Goal: Task Accomplishment & Management: Use online tool/utility

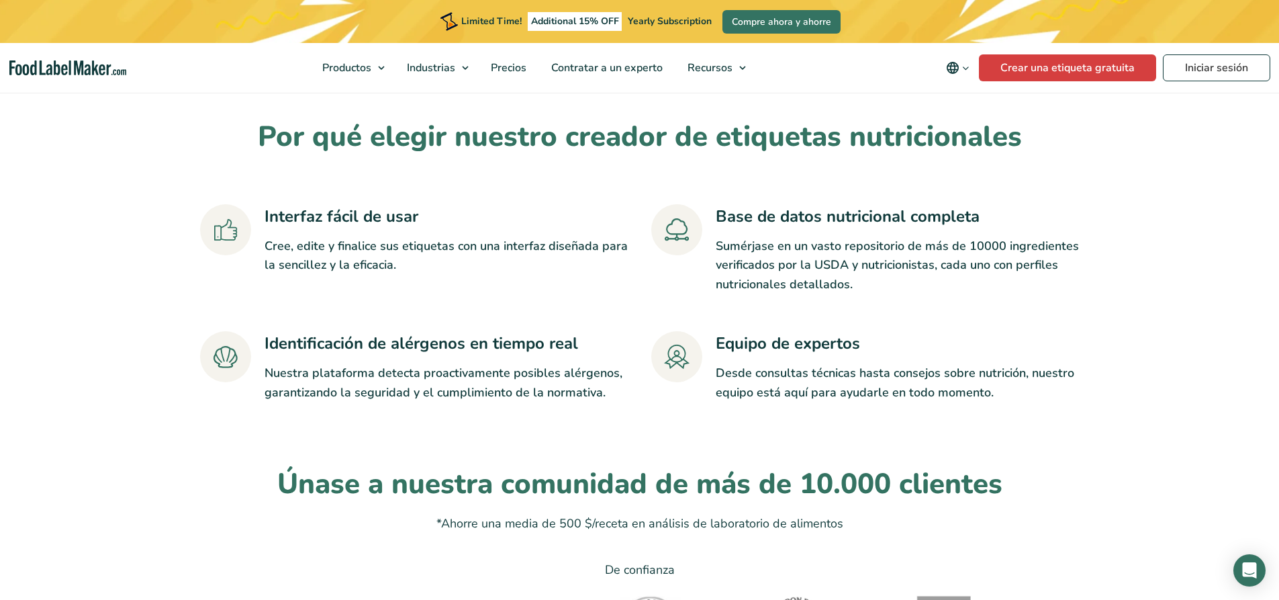
scroll to position [2753, 0]
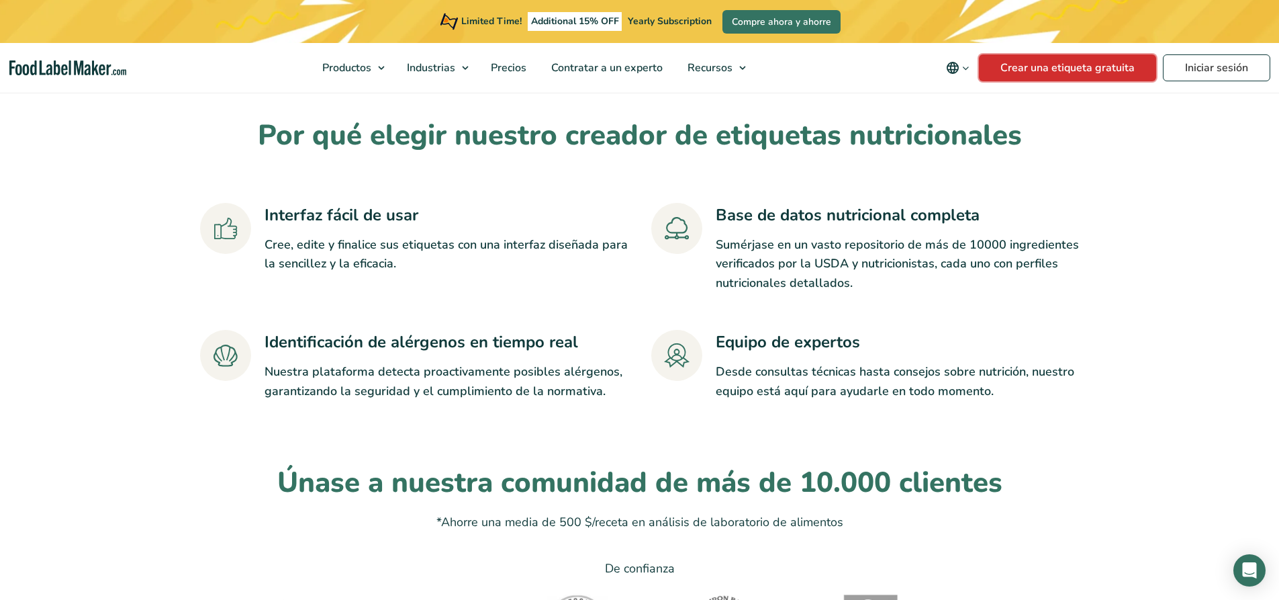
click at [1070, 71] on link "Crear una etiqueta gratuita" at bounding box center [1067, 67] width 177 height 27
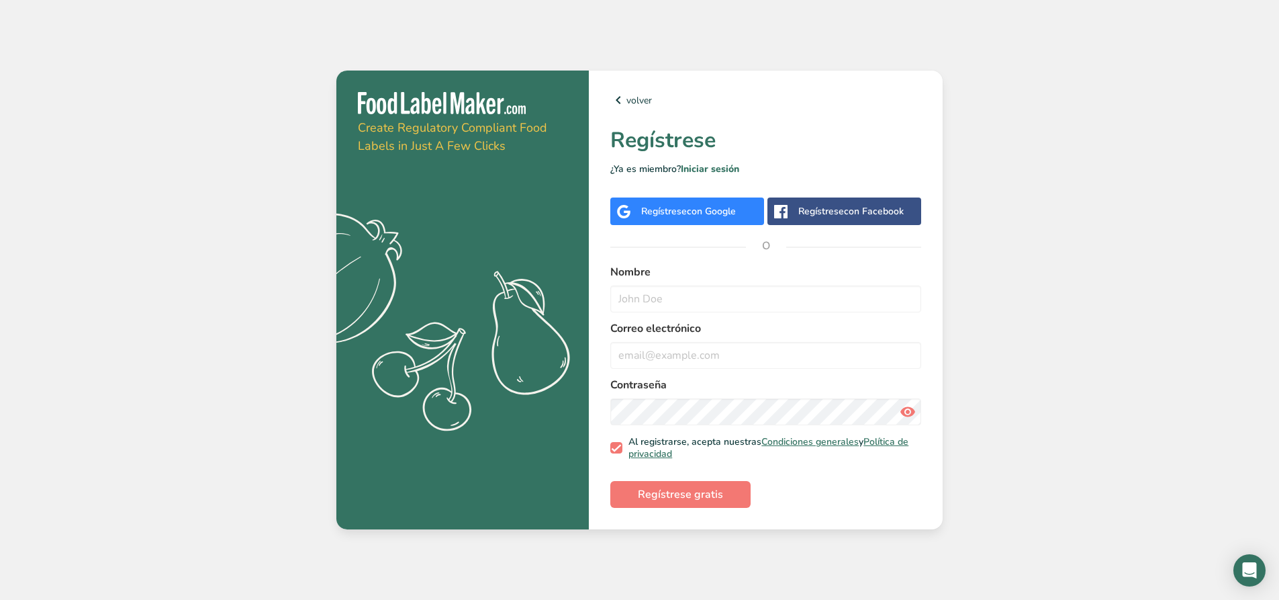
click at [667, 217] on div "Regístrese con Google" at bounding box center [688, 211] width 95 height 14
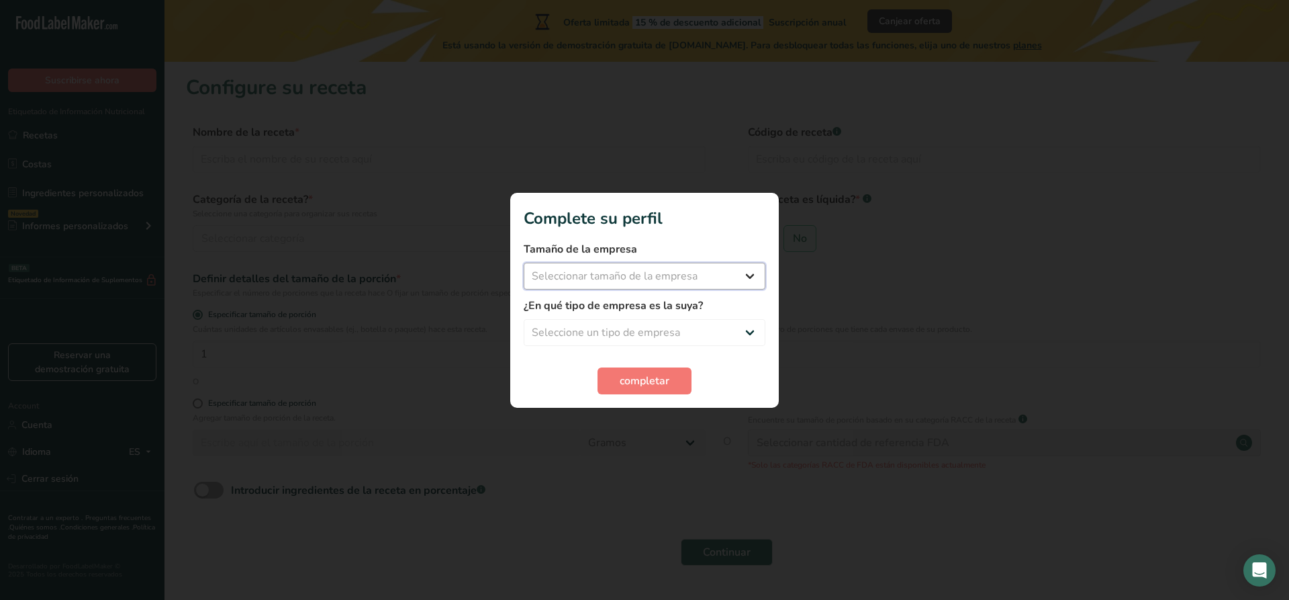
click at [754, 273] on select "Seleccionar tamaño de la empresa Menos de 10 empleados De 10 a 50 empleados De …" at bounding box center [645, 276] width 242 height 27
select select "1"
click at [524, 263] on select "Seleccionar tamaño de la empresa Menos de 10 empleados De 10 a 50 empleados De …" at bounding box center [645, 276] width 242 height 27
click at [760, 330] on select "Seleccione un tipo de empresa Fabricante de alimentos envasados Restaurante y c…" at bounding box center [645, 332] width 242 height 27
select select "1"
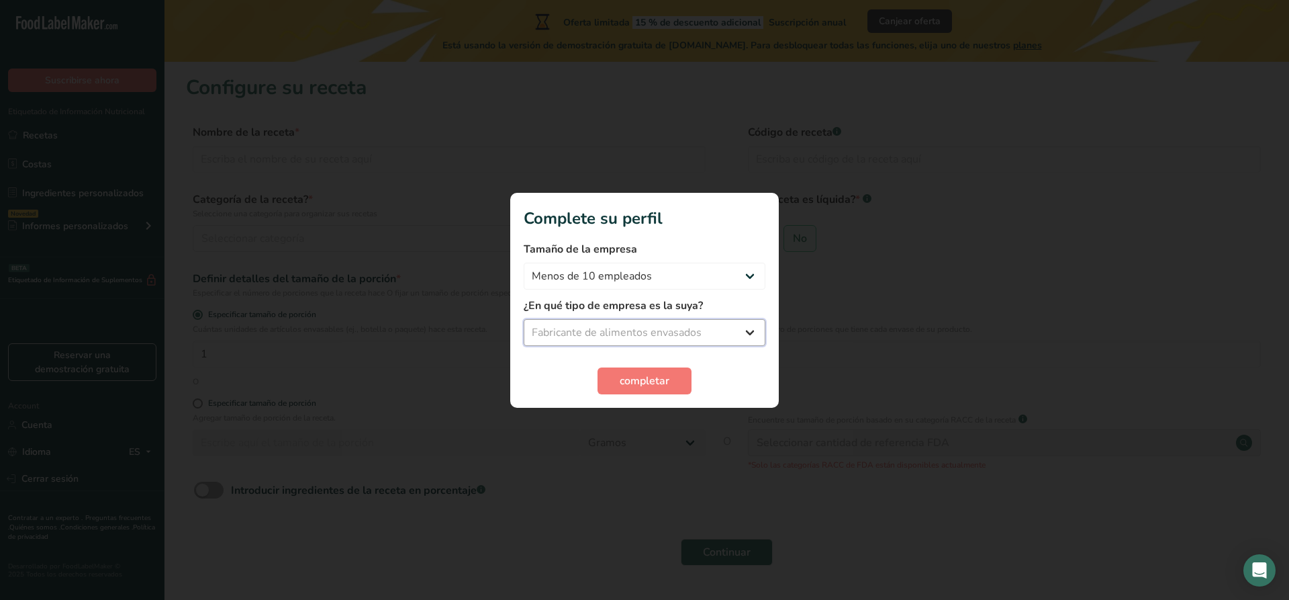
click at [524, 319] on select "Seleccione un tipo de empresa Fabricante de alimentos envasados Restaurante y c…" at bounding box center [645, 332] width 242 height 27
click at [651, 375] on span "completar" at bounding box center [645, 381] width 50 height 16
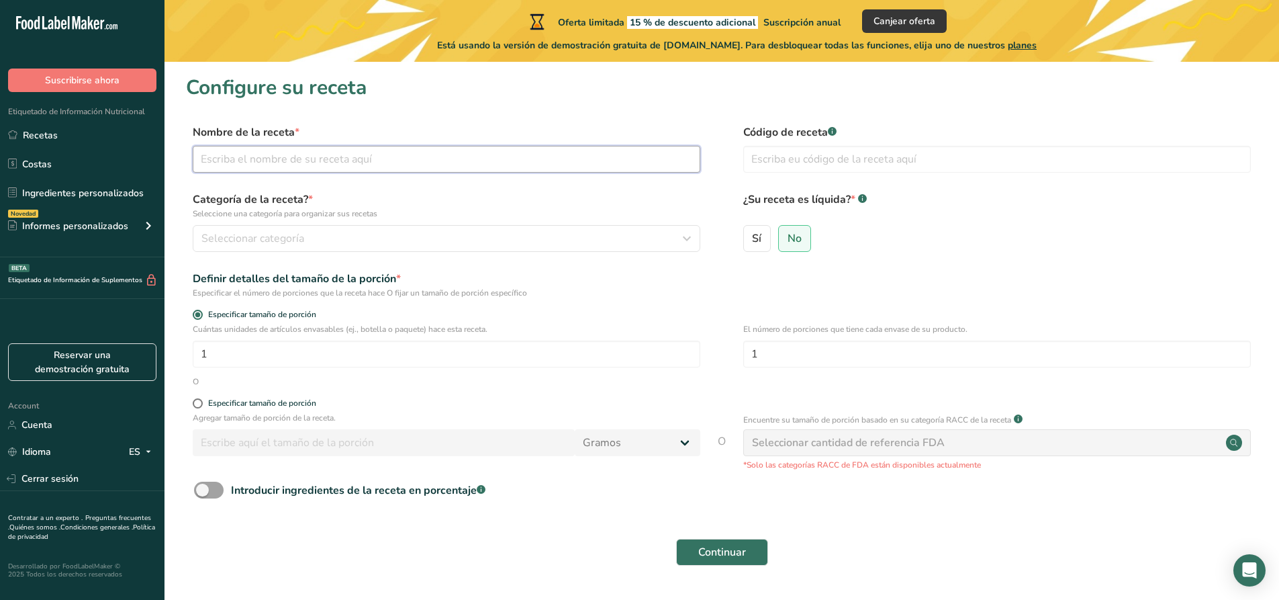
click at [237, 160] on input "text" at bounding box center [447, 159] width 508 height 27
type input "waf"
click at [683, 233] on icon "button" at bounding box center [687, 238] width 16 height 24
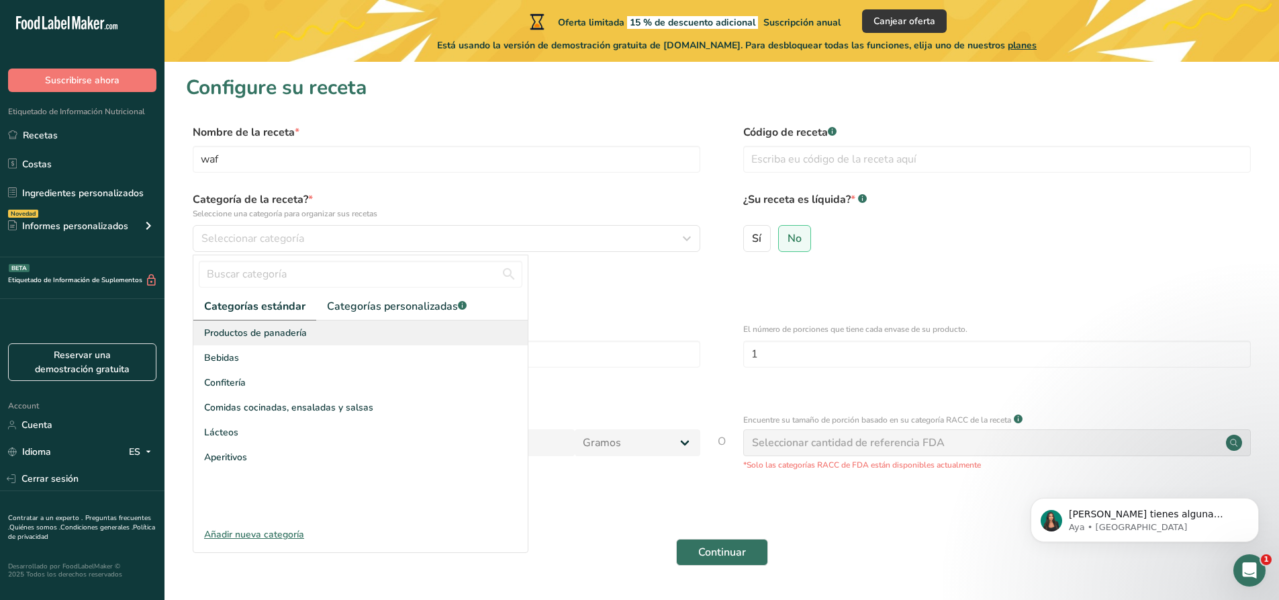
click at [336, 335] on div "Productos de panadería" at bounding box center [360, 332] width 334 height 25
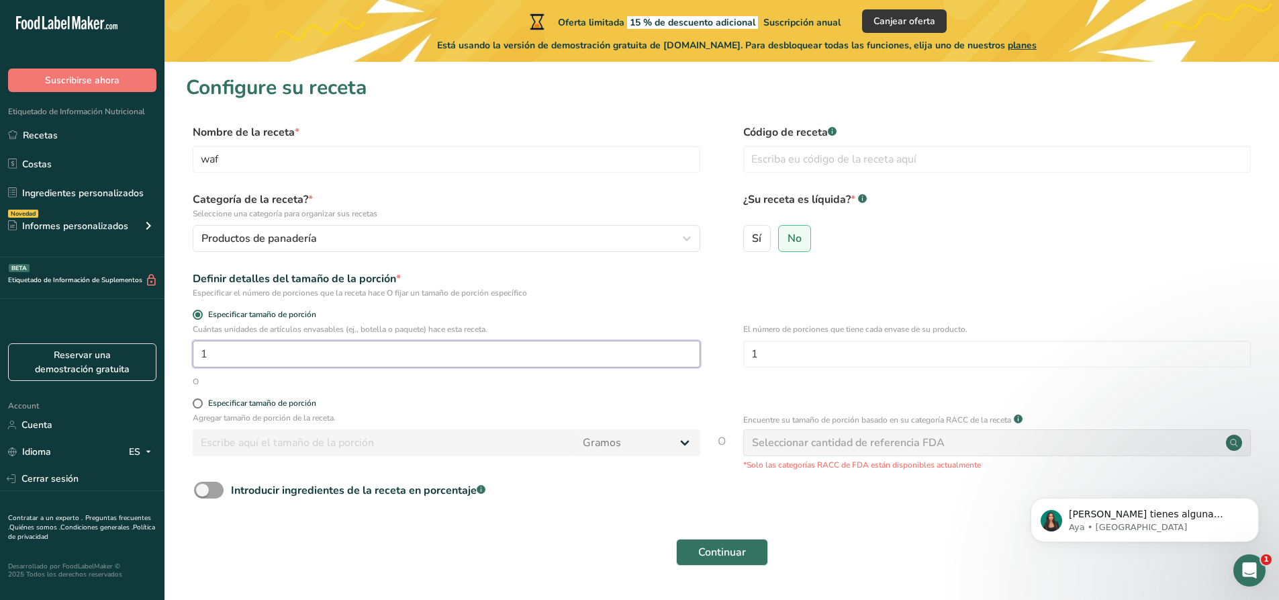
click at [328, 357] on input "1" at bounding box center [447, 353] width 508 height 27
type input "22"
click at [195, 402] on span at bounding box center [198, 403] width 10 height 10
click at [195, 402] on input "Especificar tamaño de porción" at bounding box center [197, 403] width 9 height 9
radio input "true"
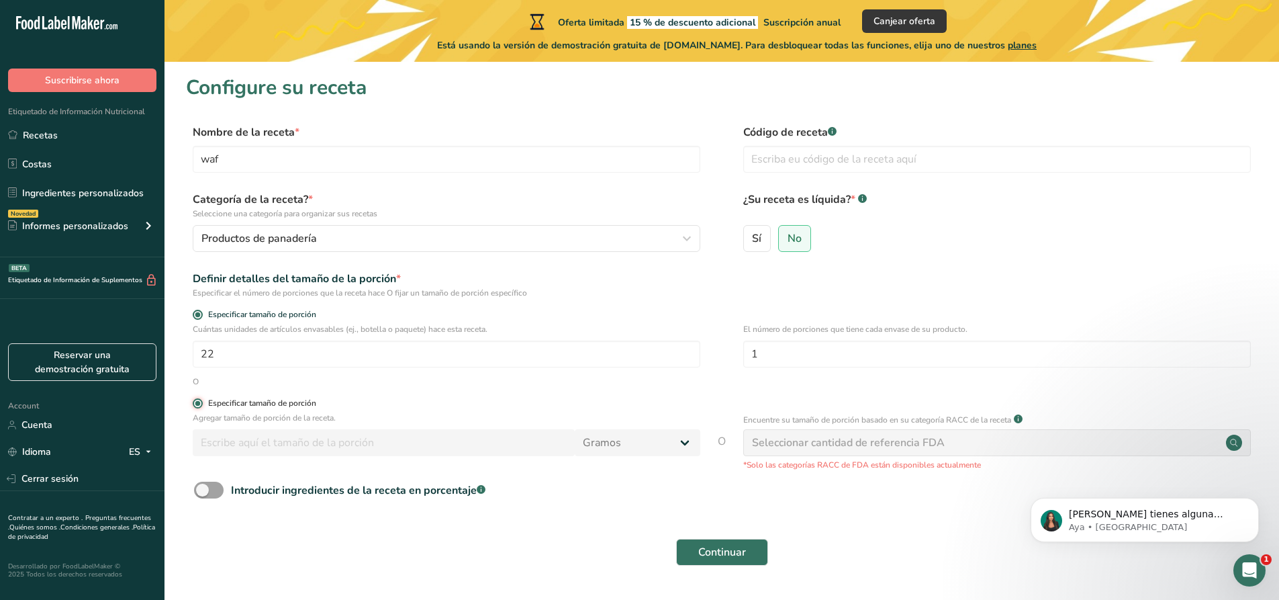
radio input "false"
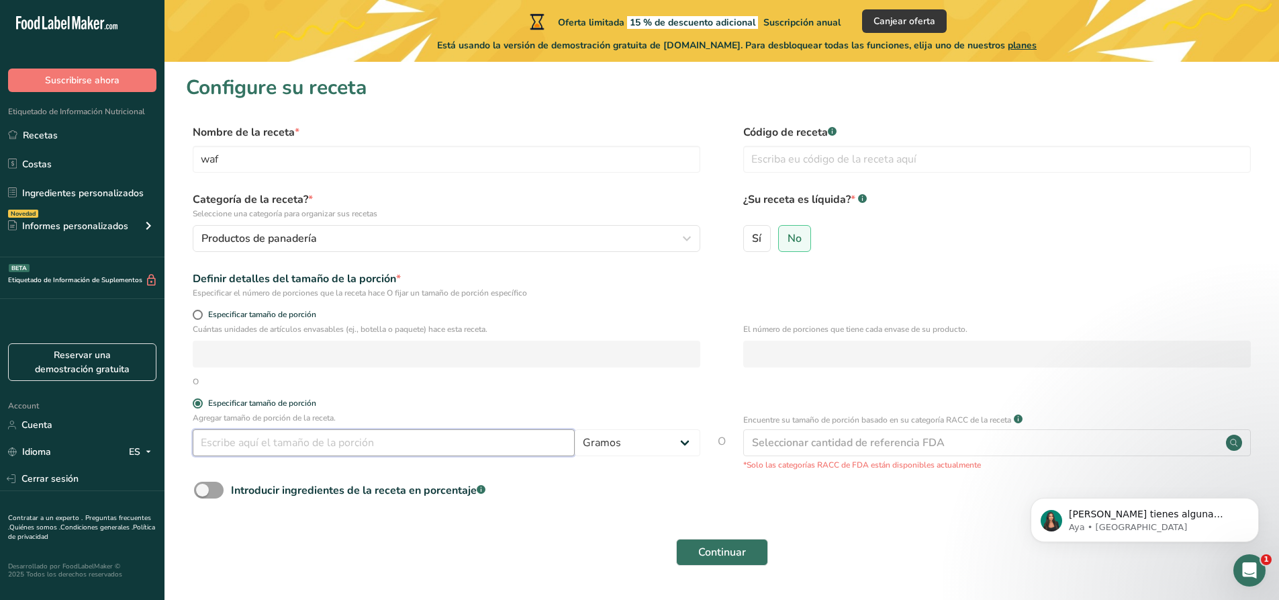
click at [273, 446] on input "number" at bounding box center [384, 442] width 382 height 27
type input "90"
click at [553, 536] on div "Continuar" at bounding box center [722, 552] width 1072 height 43
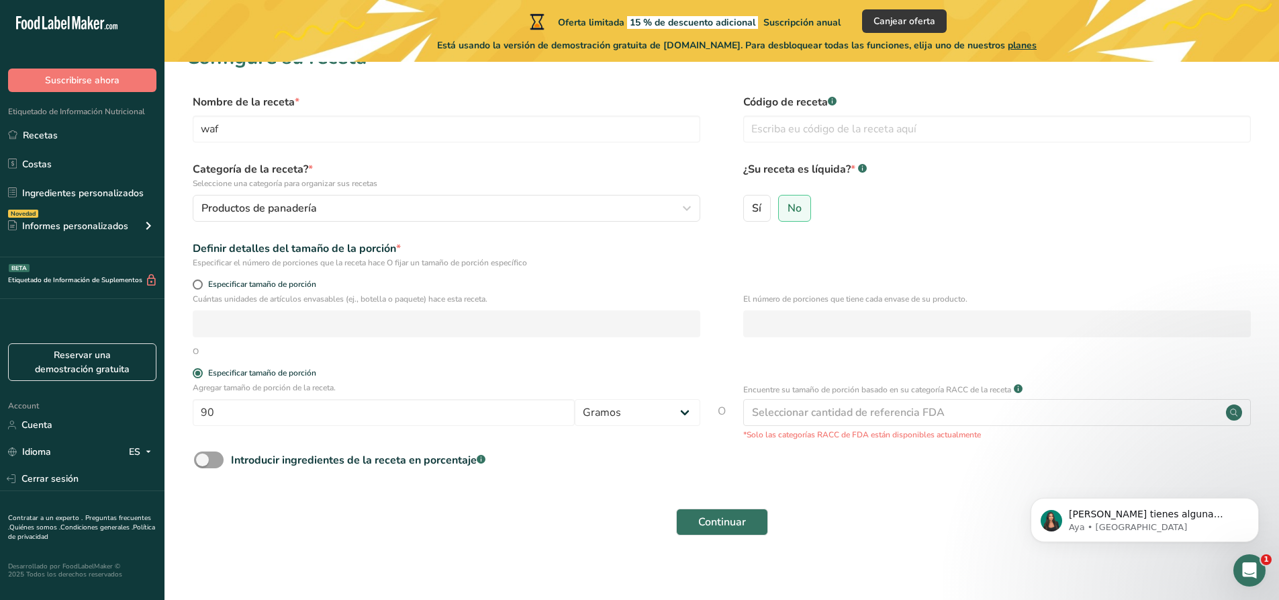
scroll to position [38, 0]
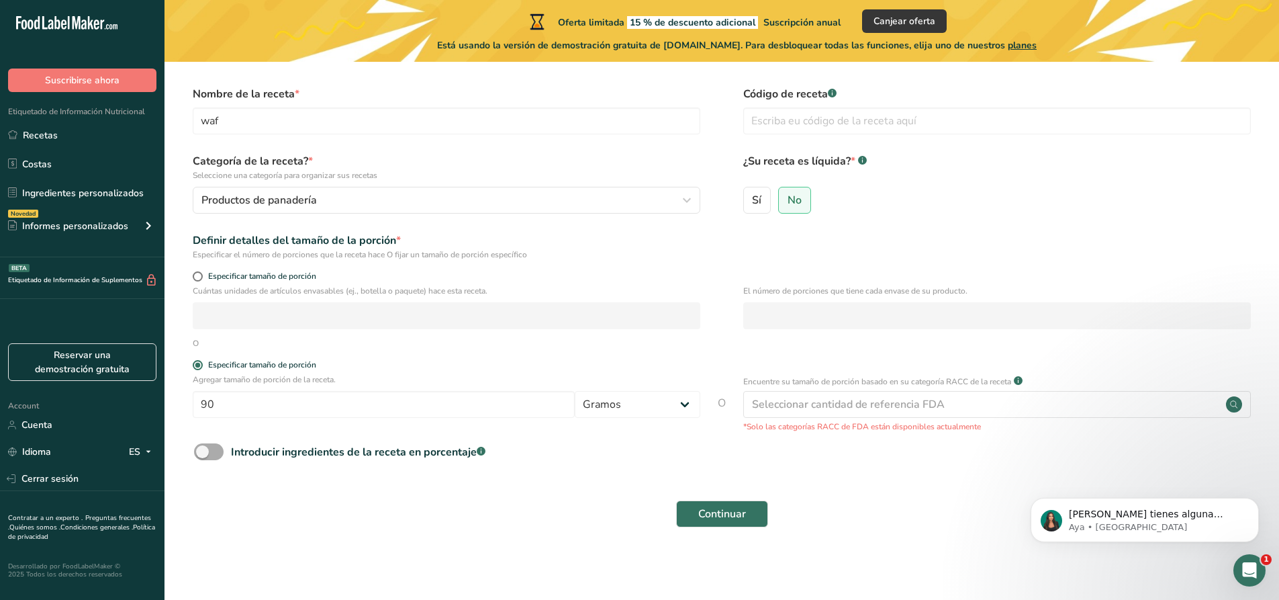
click at [214, 456] on span at bounding box center [209, 451] width 30 height 17
click at [203, 456] on input "Introducir ingredientes de la receta en porcentaje .a-a{fill:#347362;}.b-a{fill…" at bounding box center [198, 451] width 9 height 9
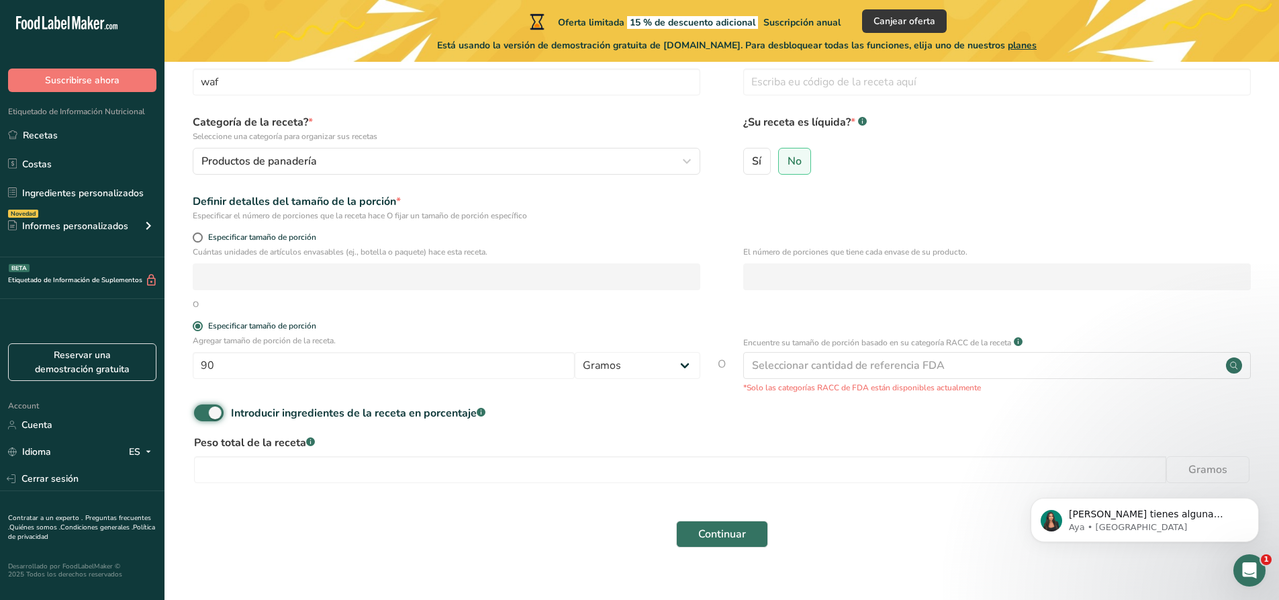
scroll to position [97, 0]
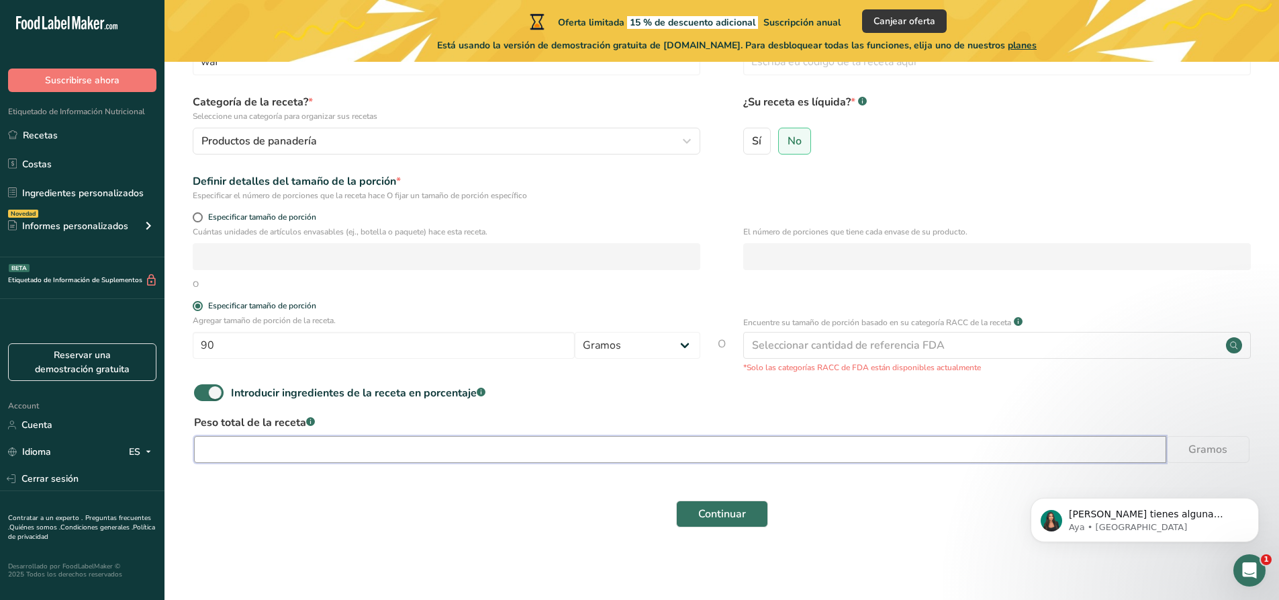
click at [385, 452] on input "number" at bounding box center [680, 449] width 972 height 27
click at [437, 411] on div "Introducir ingredientes de la receta en porcentaje .a-a{fill:#347362;}.b-a{fill…" at bounding box center [722, 398] width 1072 height 28
click at [210, 393] on span at bounding box center [209, 392] width 30 height 17
click at [203, 393] on input "Introducir ingredientes de la receta en porcentaje .a-a{fill:#347362;}.b-a{fill…" at bounding box center [198, 392] width 9 height 9
checkbox input "false"
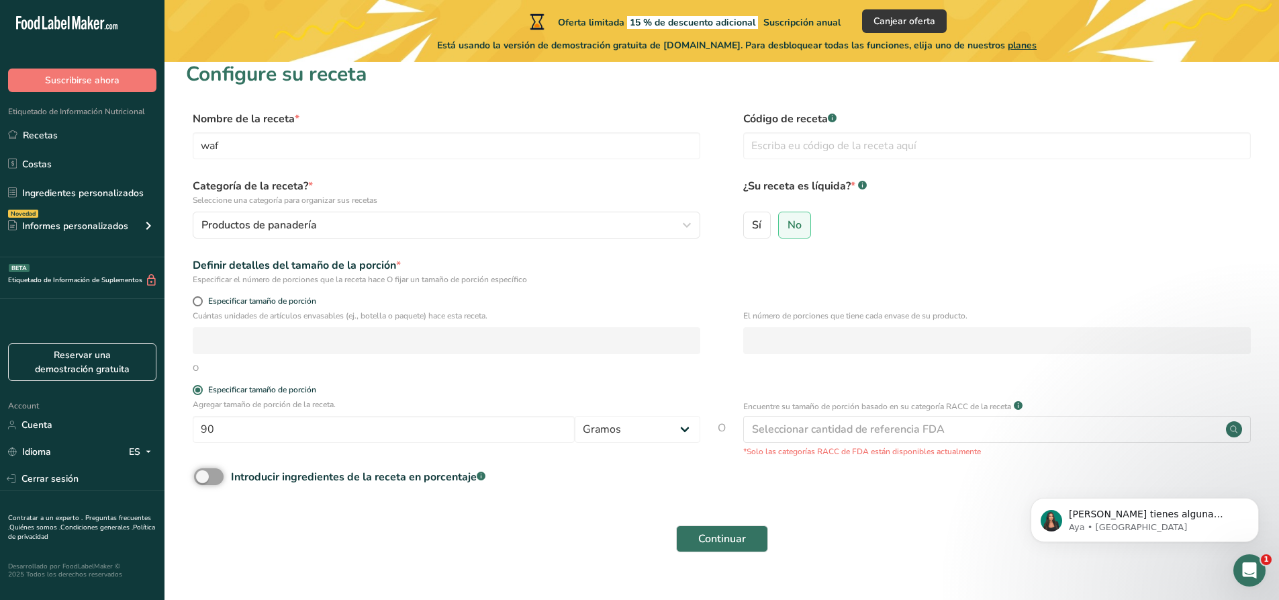
scroll to position [0, 0]
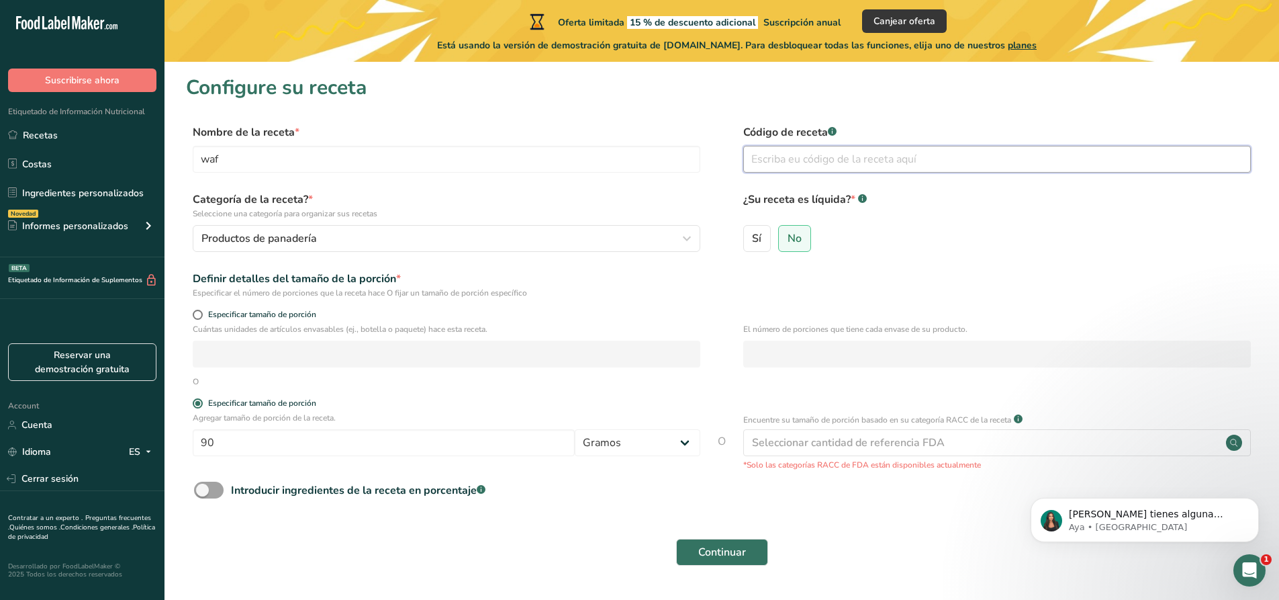
click at [780, 159] on input "text" at bounding box center [997, 159] width 508 height 27
type input "r"
click at [195, 314] on span at bounding box center [198, 315] width 10 height 10
click at [195, 314] on input "Especificar tamaño de porción" at bounding box center [197, 314] width 9 height 9
radio input "true"
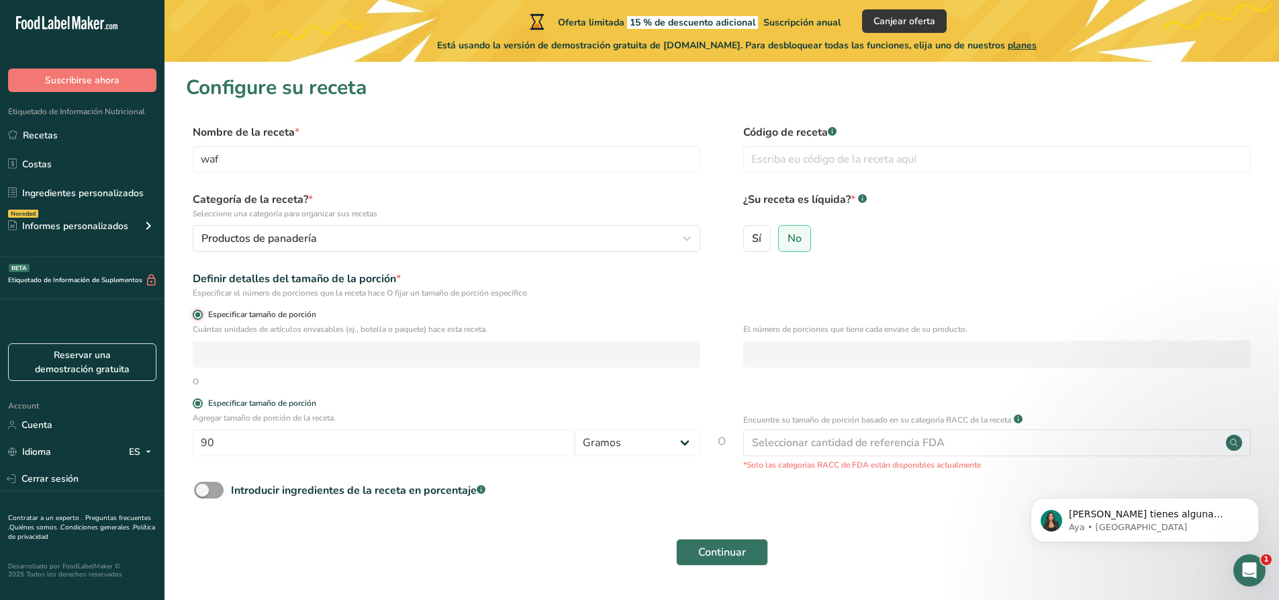
radio input "false"
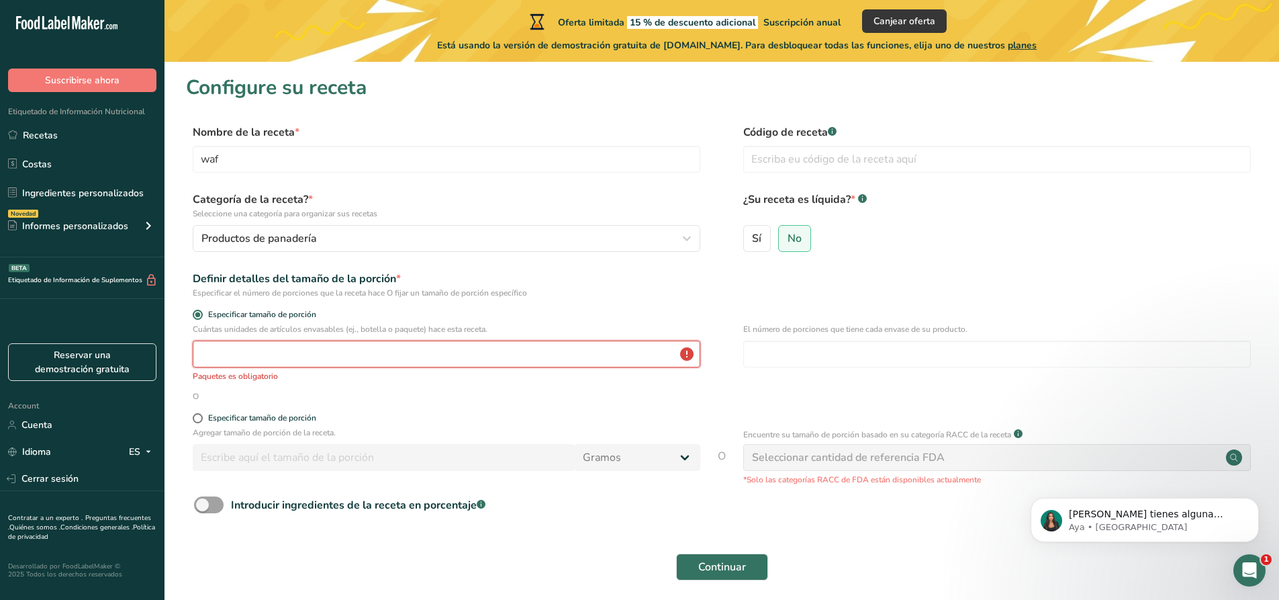
click at [232, 357] on input "number" at bounding box center [447, 353] width 508 height 27
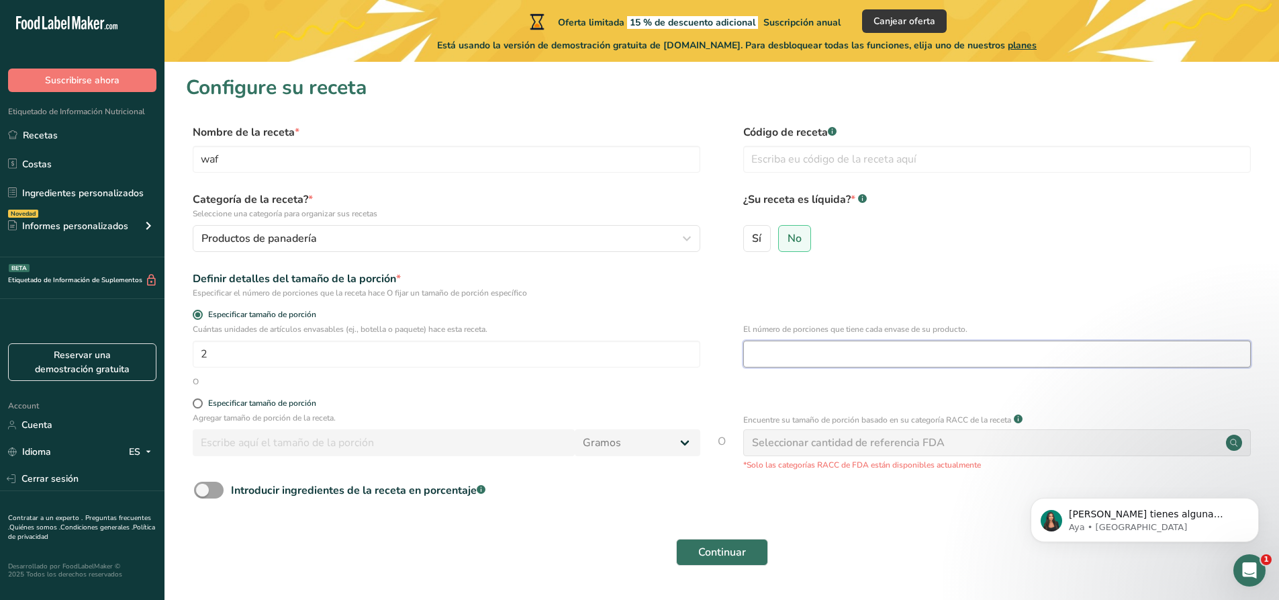
click at [805, 348] on input "number" at bounding box center [997, 353] width 508 height 27
click at [482, 356] on input "2" at bounding box center [447, 353] width 508 height 27
type input "22"
click at [771, 350] on input "number" at bounding box center [997, 353] width 508 height 27
type input "2"
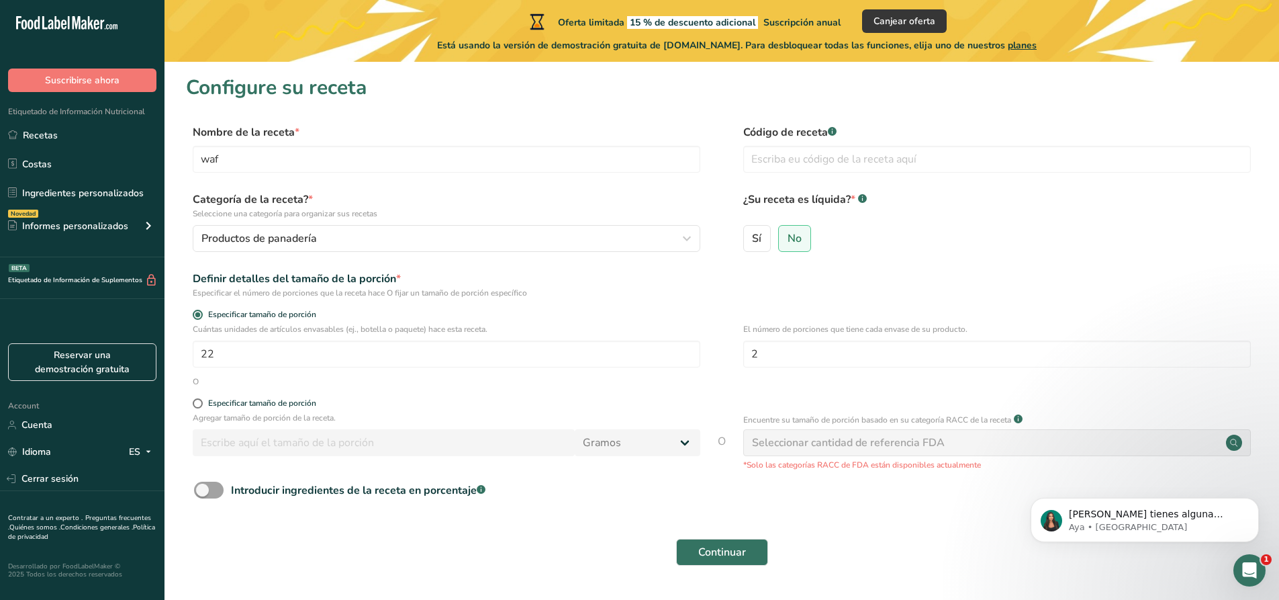
click at [946, 301] on form "Nombre de la receta * waf Código de receta .a-a{fill:#347362;}.b-a{fill:#fff;} …" at bounding box center [722, 348] width 1072 height 449
click at [799, 158] on input "text" at bounding box center [997, 159] width 508 height 27
click at [201, 490] on span at bounding box center [209, 490] width 30 height 17
click at [201, 490] on input "Introducir ingredientes de la receta en porcentaje .a-a{fill:#347362;}.b-a{fill…" at bounding box center [198, 490] width 9 height 9
checkbox input "true"
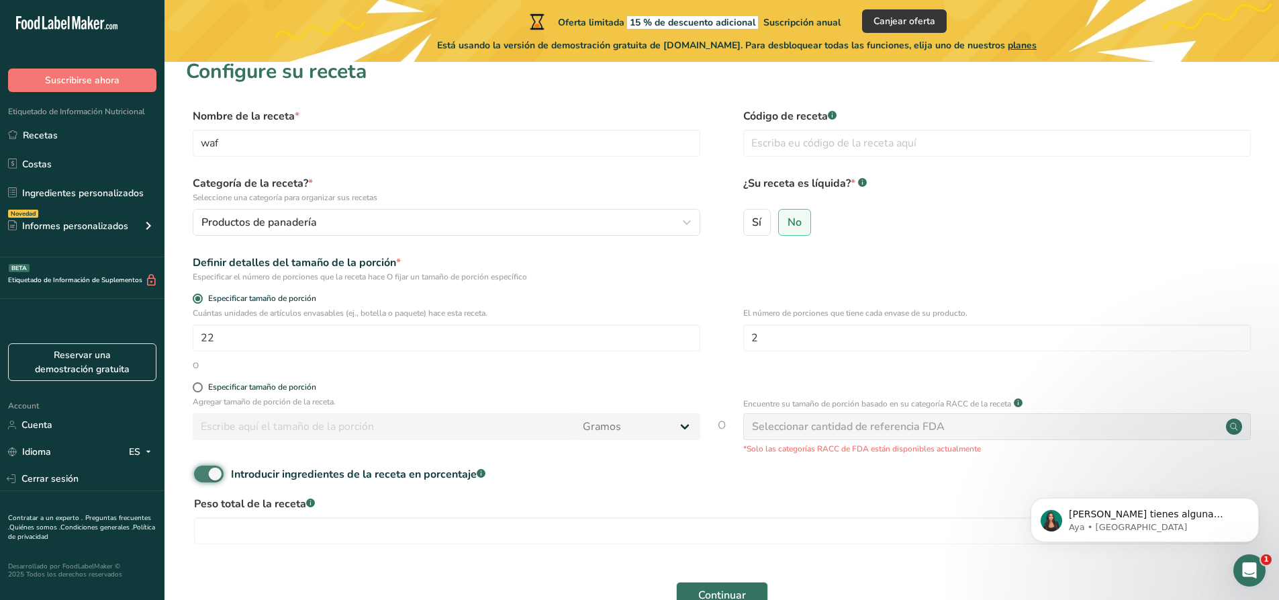
scroll to position [97, 0]
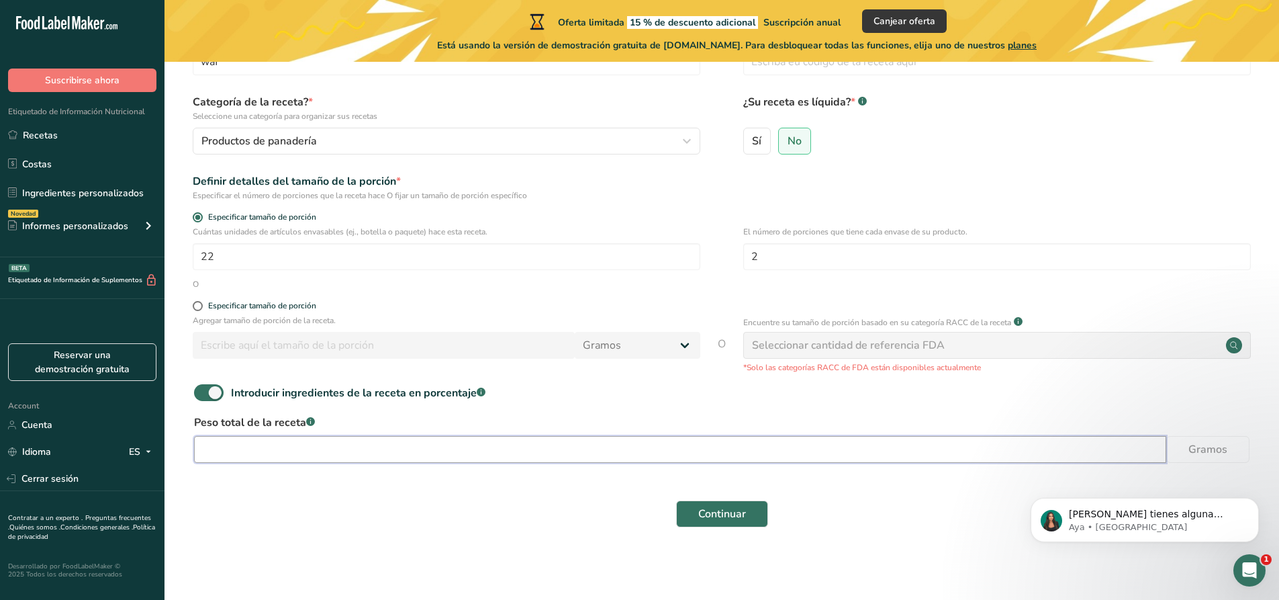
click at [278, 449] on input "number" at bounding box center [680, 449] width 972 height 27
click at [609, 451] on input "number" at bounding box center [680, 449] width 972 height 27
type input "1980"
click at [739, 518] on span "Continuar" at bounding box center [722, 514] width 48 height 16
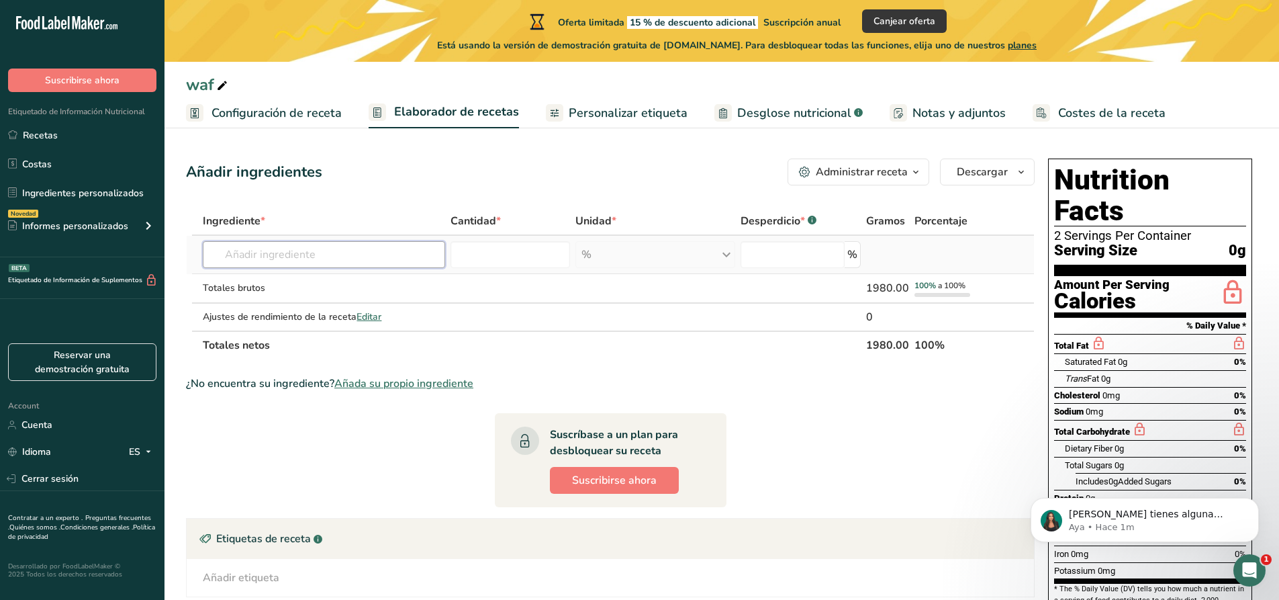
click at [310, 249] on input "text" at bounding box center [324, 254] width 242 height 27
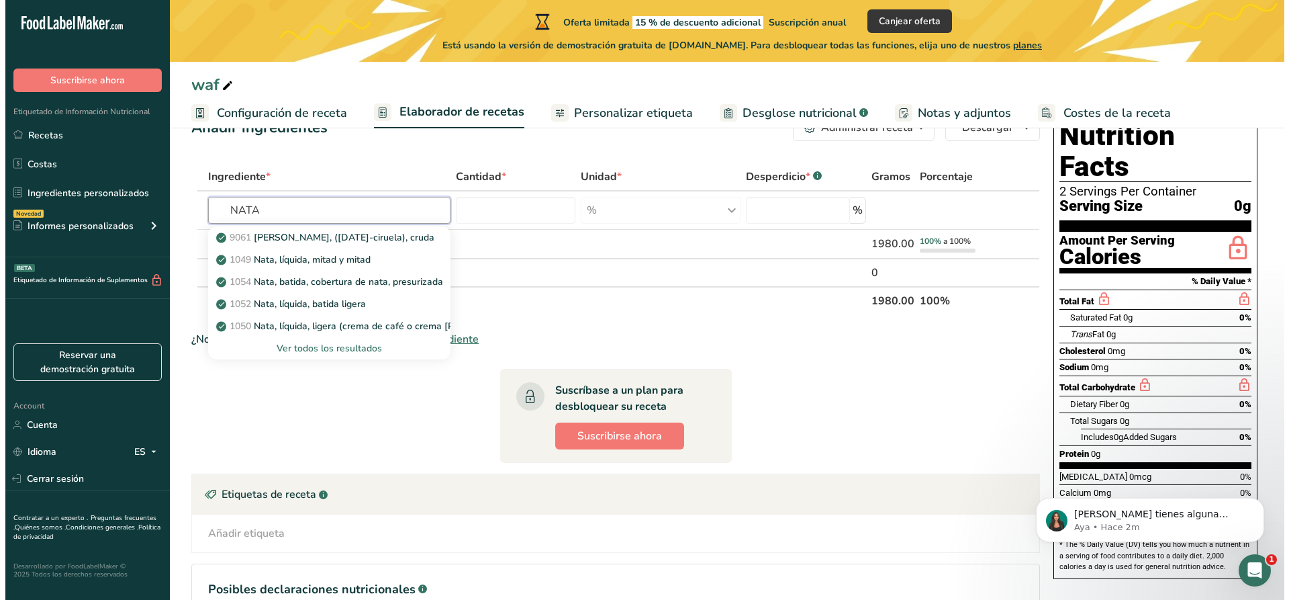
scroll to position [67, 0]
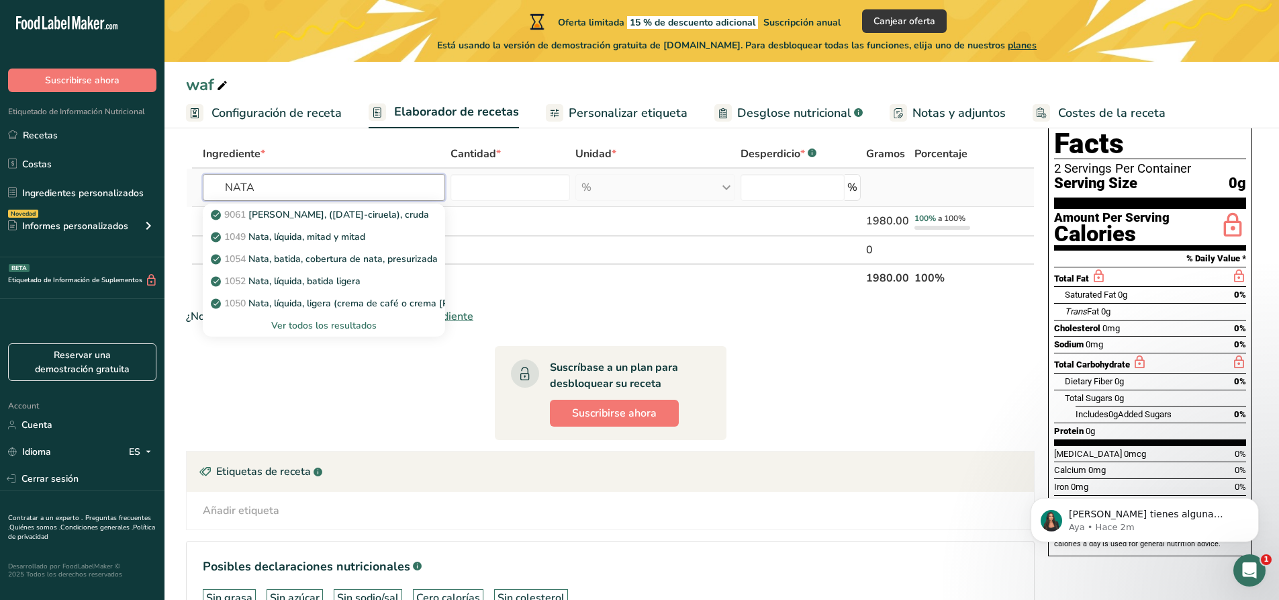
type input "NATA"
click at [327, 328] on div "Ver todos los resultados" at bounding box center [324, 325] width 221 height 14
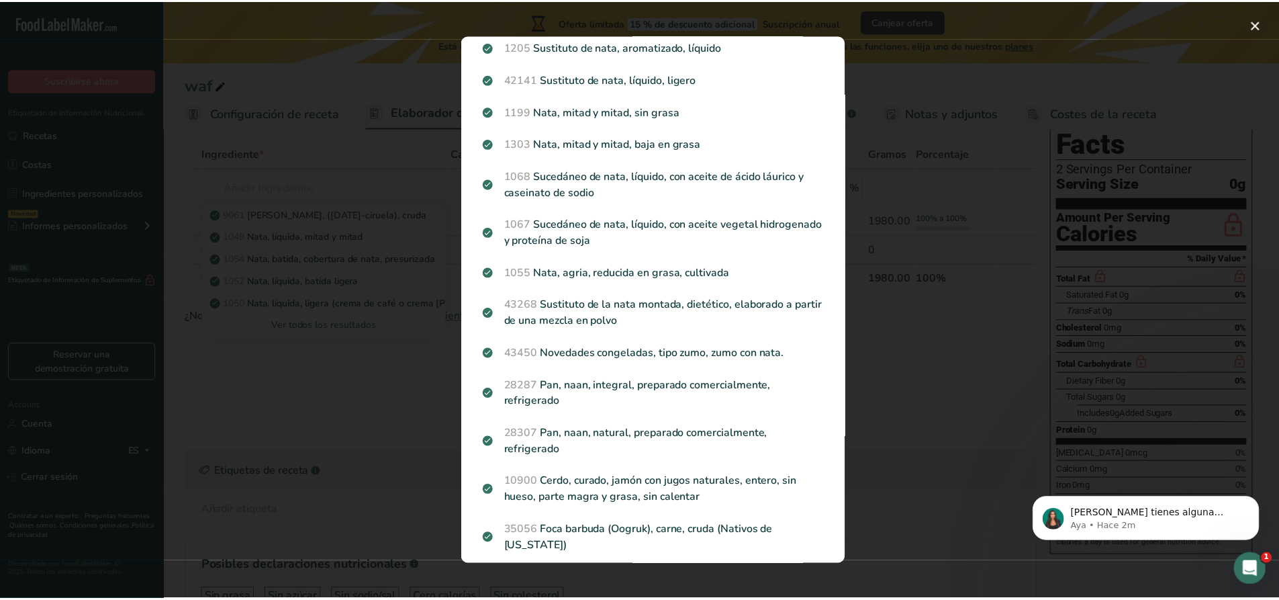
scroll to position [278, 0]
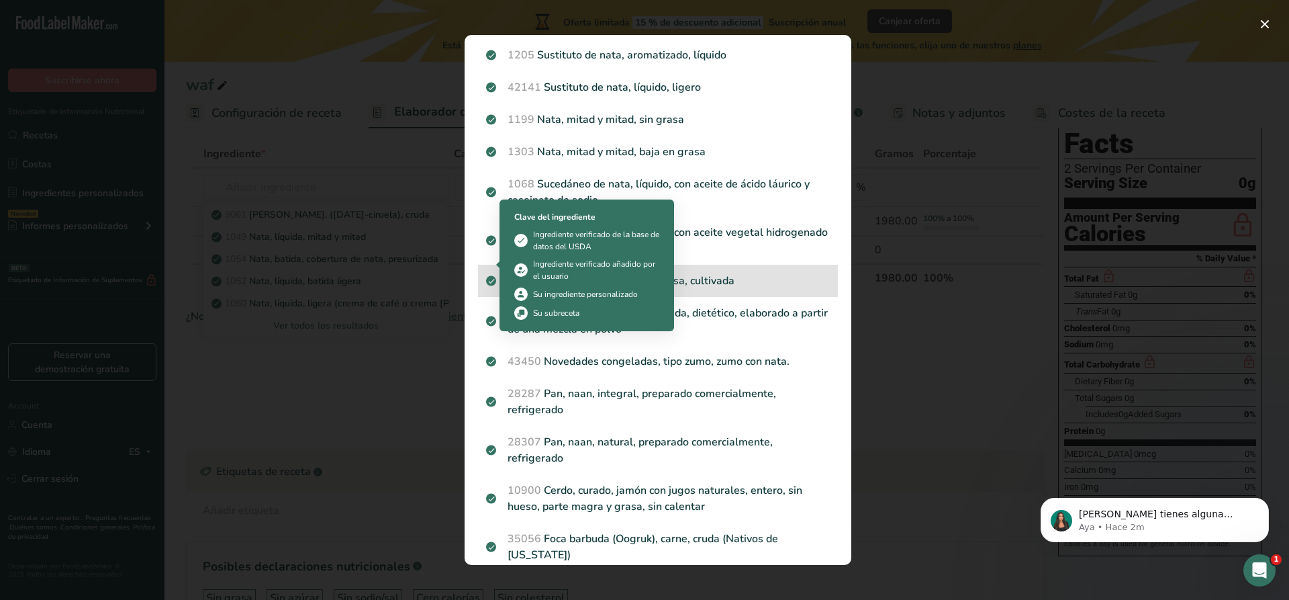
click at [494, 275] on icon "Search results modal" at bounding box center [492, 281] width 8 height 12
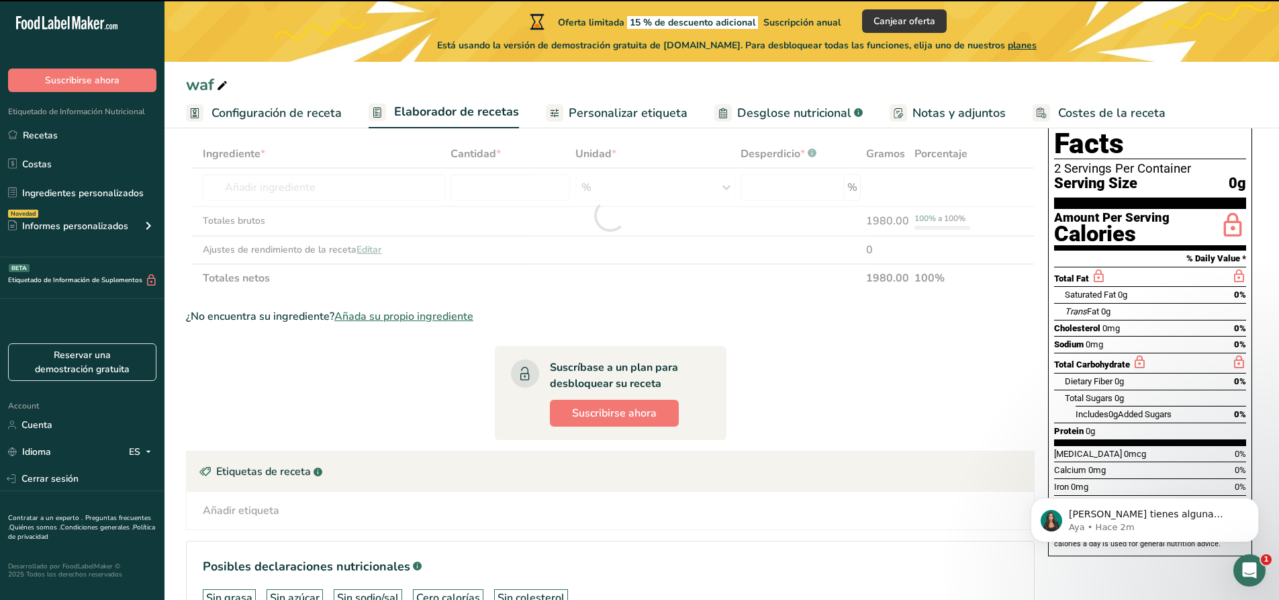
type input "0"
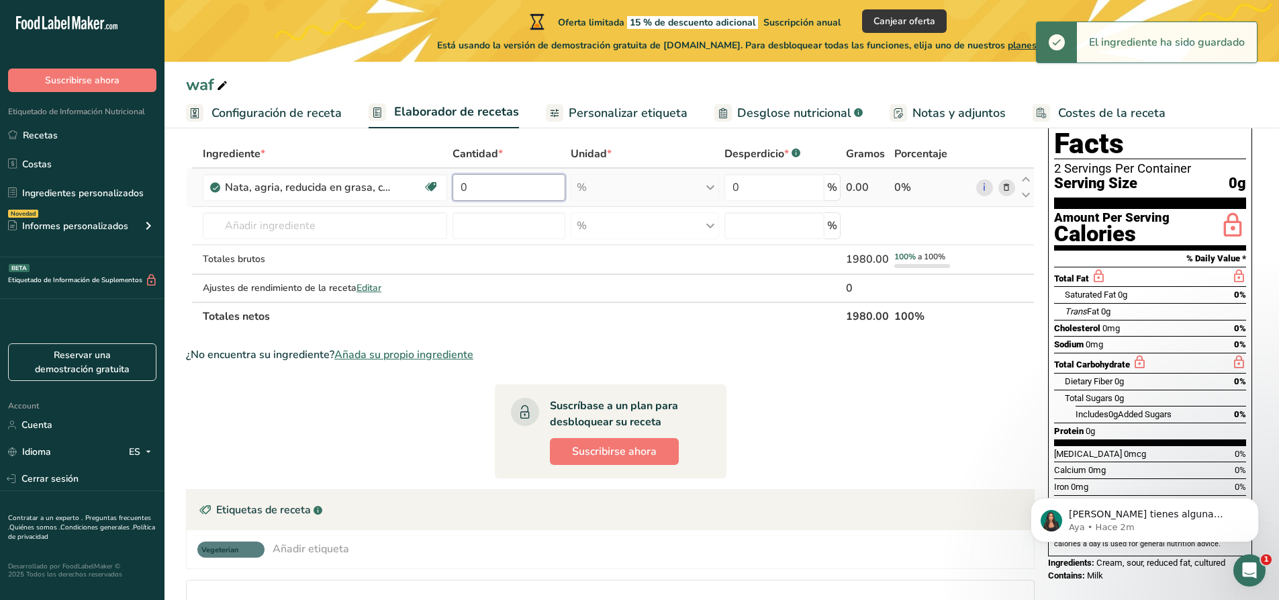
click at [507, 191] on input "0" at bounding box center [509, 187] width 113 height 27
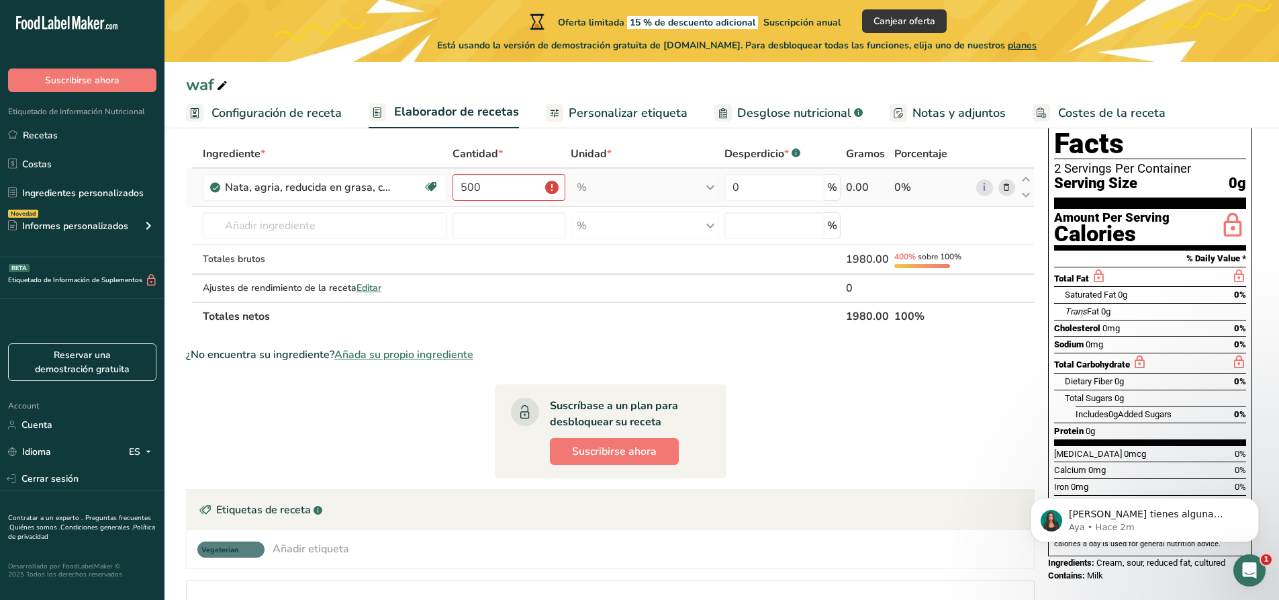
click at [700, 186] on div "% Porciones 1 tbsp 1 cup Unidades de peso g kg mg Ver más Unidades de volumen l…" at bounding box center [645, 187] width 148 height 27
click at [864, 179] on td "0.00" at bounding box center [868, 188] width 48 height 38
click at [856, 191] on div "0.00" at bounding box center [867, 187] width 43 height 16
click at [508, 189] on input "500" at bounding box center [509, 187] width 113 height 27
type input "5"
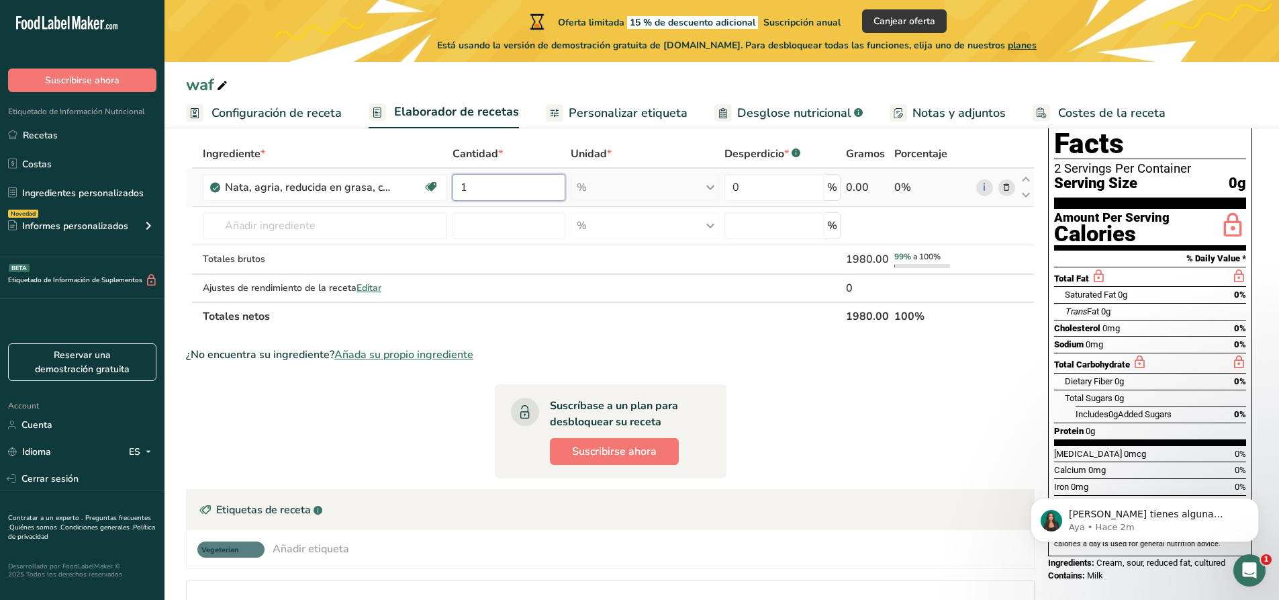
type input "1"
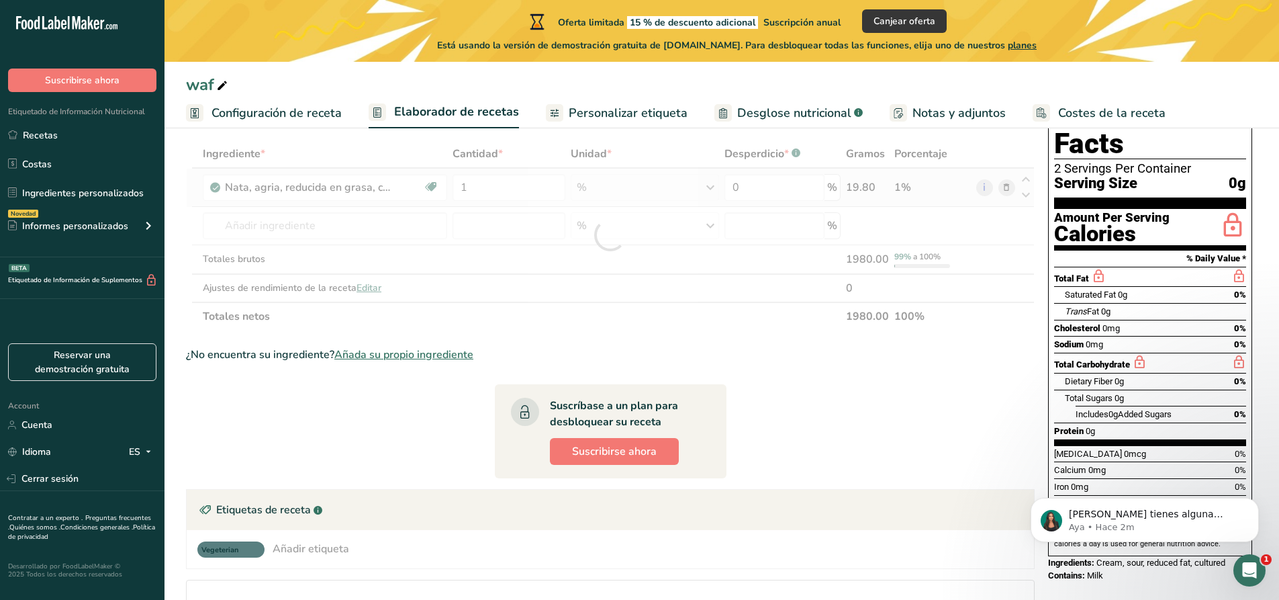
click at [862, 190] on div "Ingrediente * Cantidad * Unidad * Desperdicio * .a-a{fill:#347362;}.b-a{fill:#f…" at bounding box center [610, 235] width 849 height 191
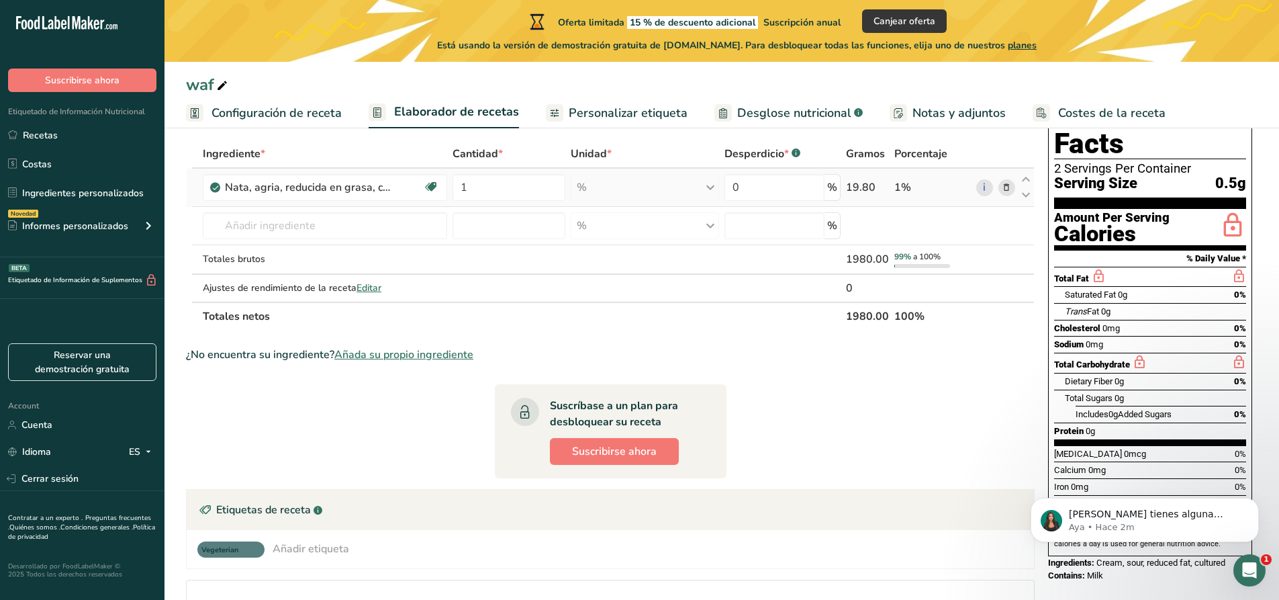
click at [860, 185] on div "19.80" at bounding box center [867, 187] width 43 height 16
click at [308, 233] on input "text" at bounding box center [325, 225] width 244 height 27
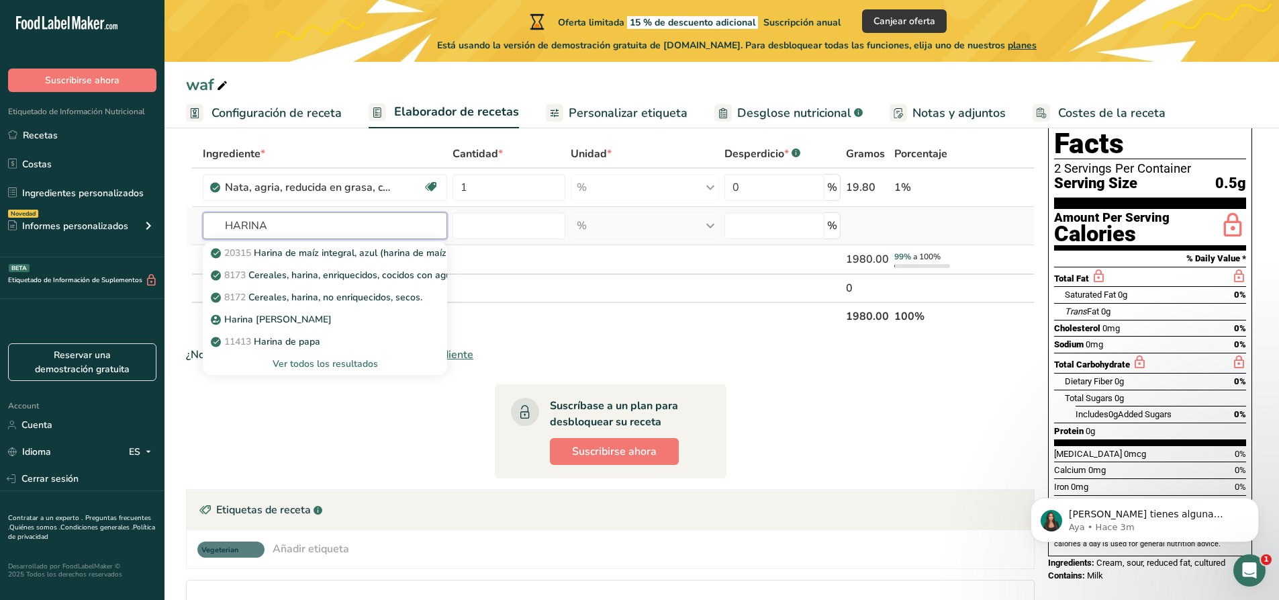
type input "HARINA"
click at [320, 369] on div "Ver todos los resultados" at bounding box center [325, 364] width 223 height 14
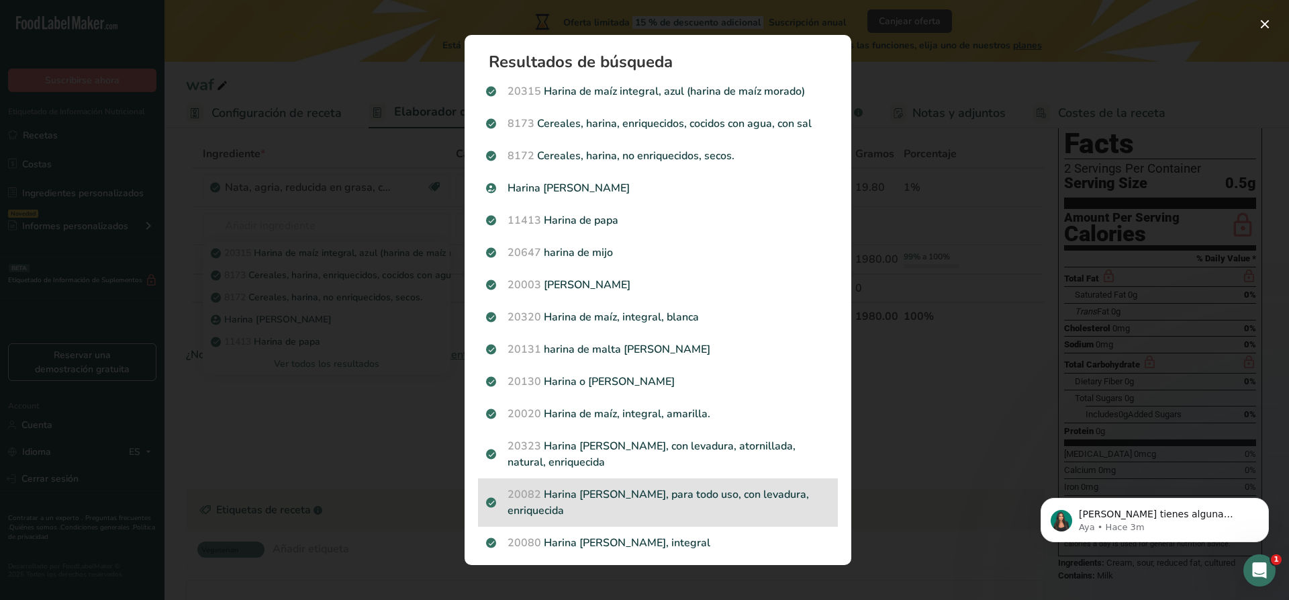
click at [680, 492] on p "20082 Harina de trigo, blanca, para todo uso, con levadura, enriquecida" at bounding box center [658, 502] width 344 height 32
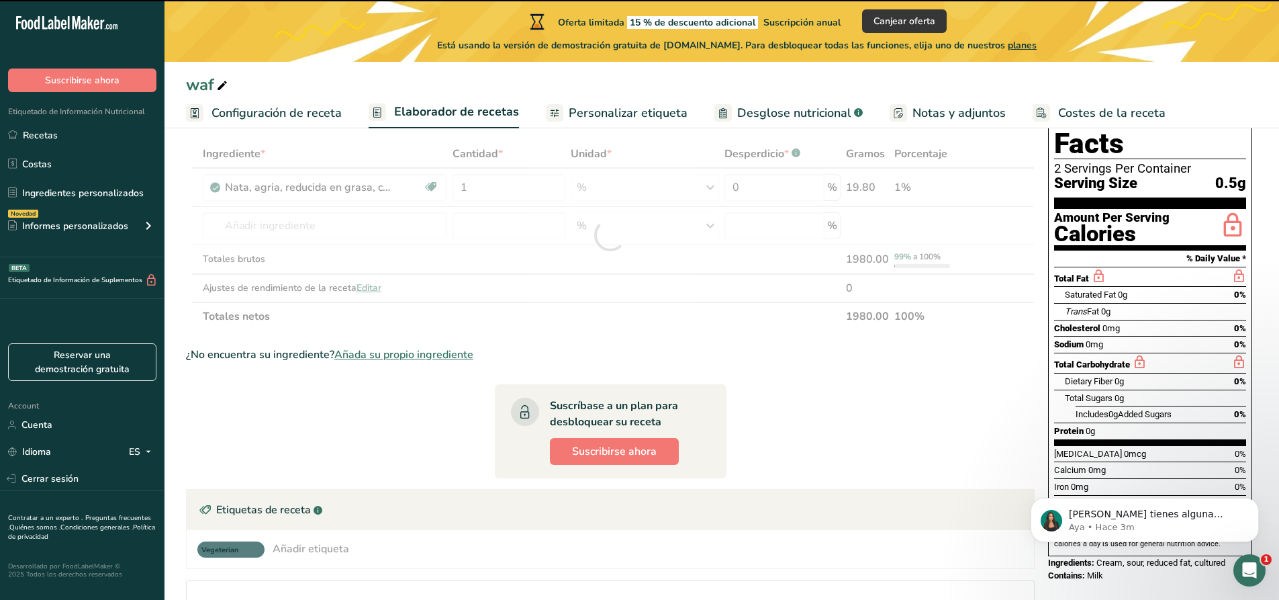
type input "0"
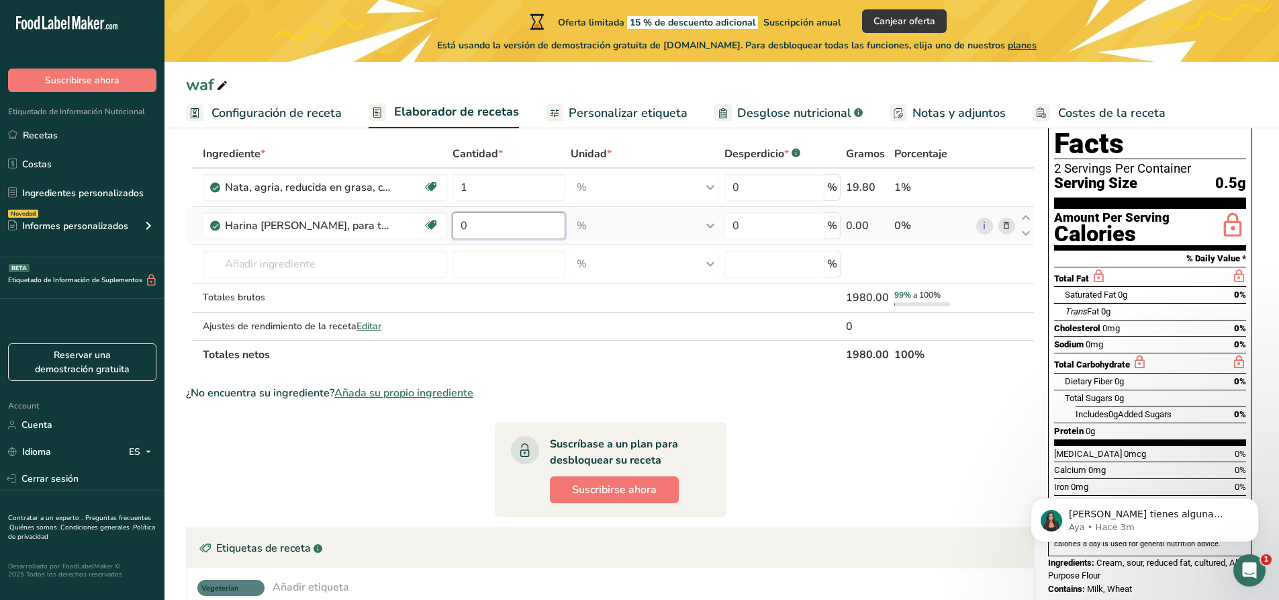
click at [537, 229] on input "0" at bounding box center [509, 225] width 113 height 27
type input "2"
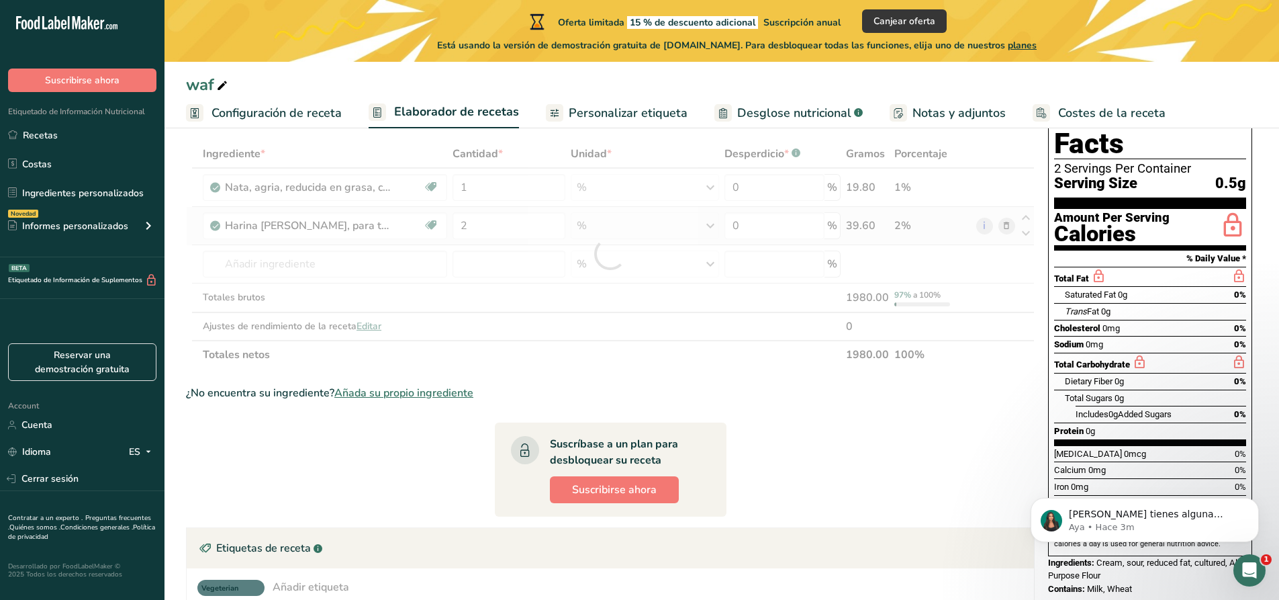
click at [856, 228] on div "Ingrediente * Cantidad * Unidad * Desperdicio * .a-a{fill:#347362;}.b-a{fill:#f…" at bounding box center [610, 254] width 849 height 229
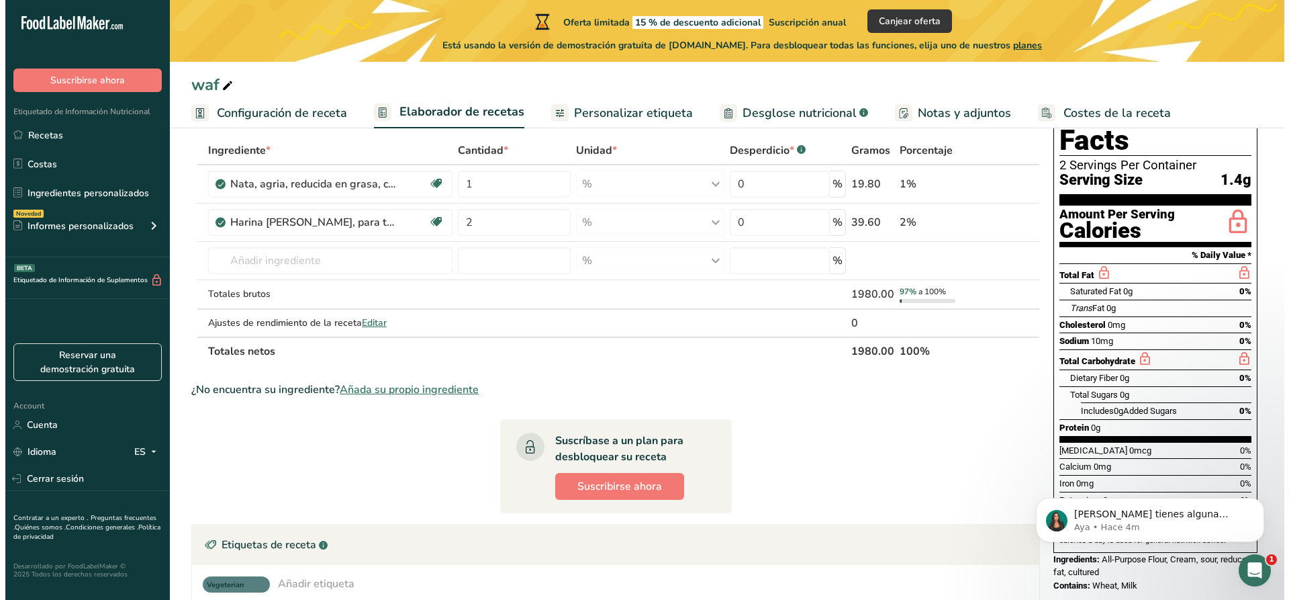
scroll to position [36, 0]
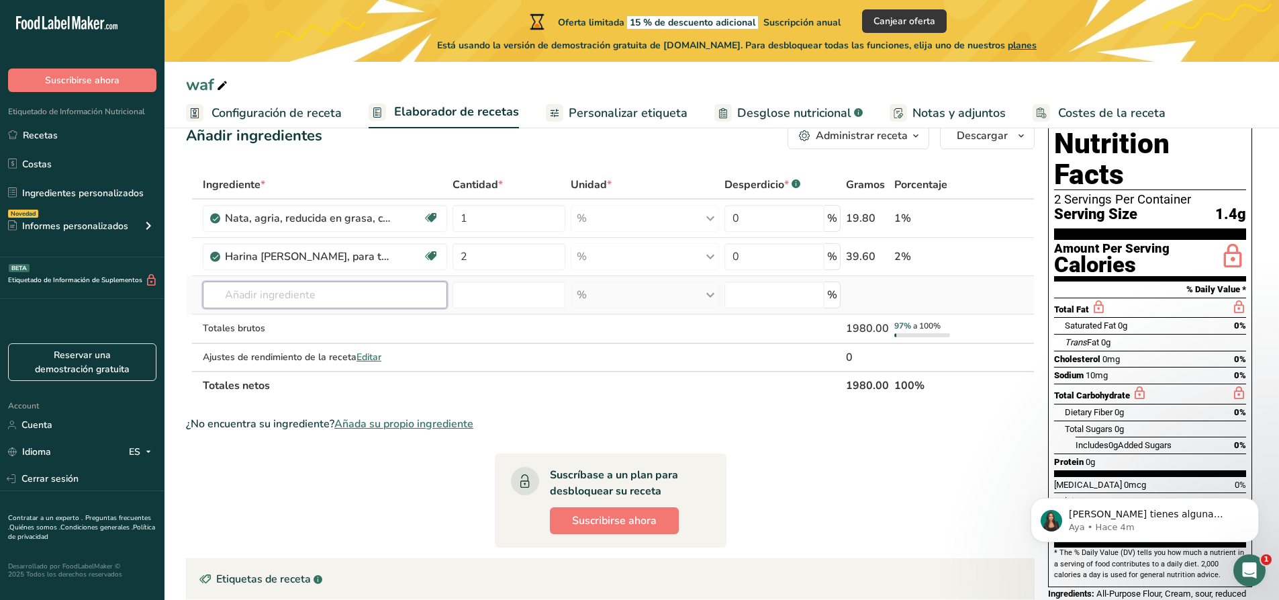
click at [350, 293] on input "text" at bounding box center [325, 294] width 244 height 27
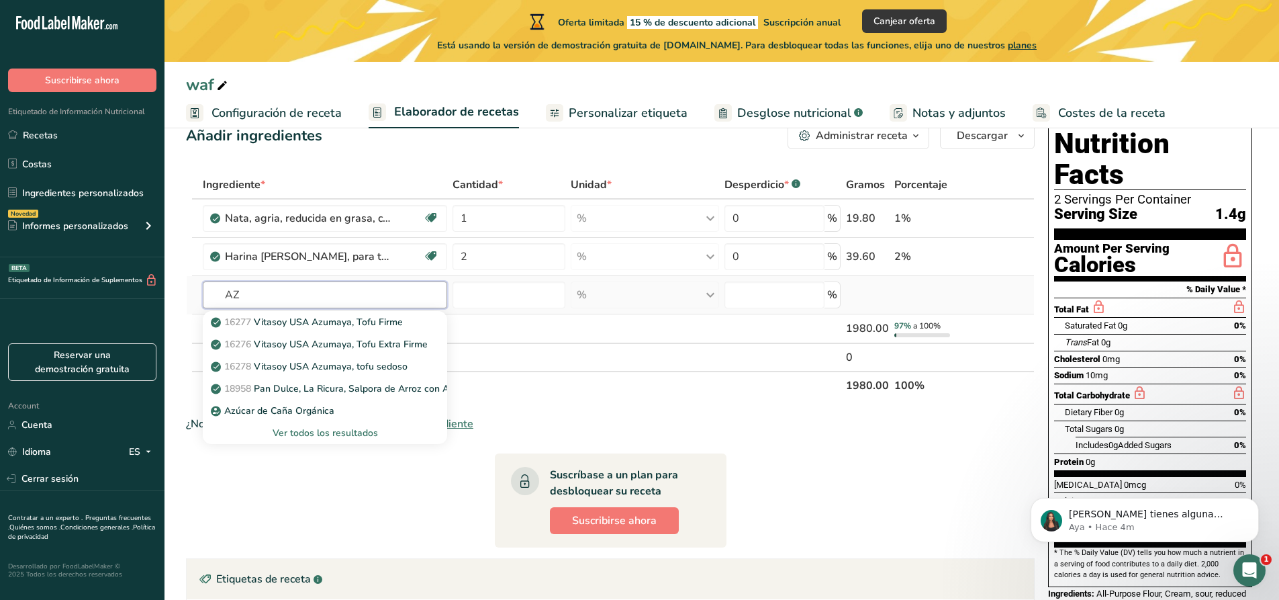
type input "A"
type input "azucar"
click at [333, 430] on div "Ver todos los resultados" at bounding box center [325, 433] width 223 height 14
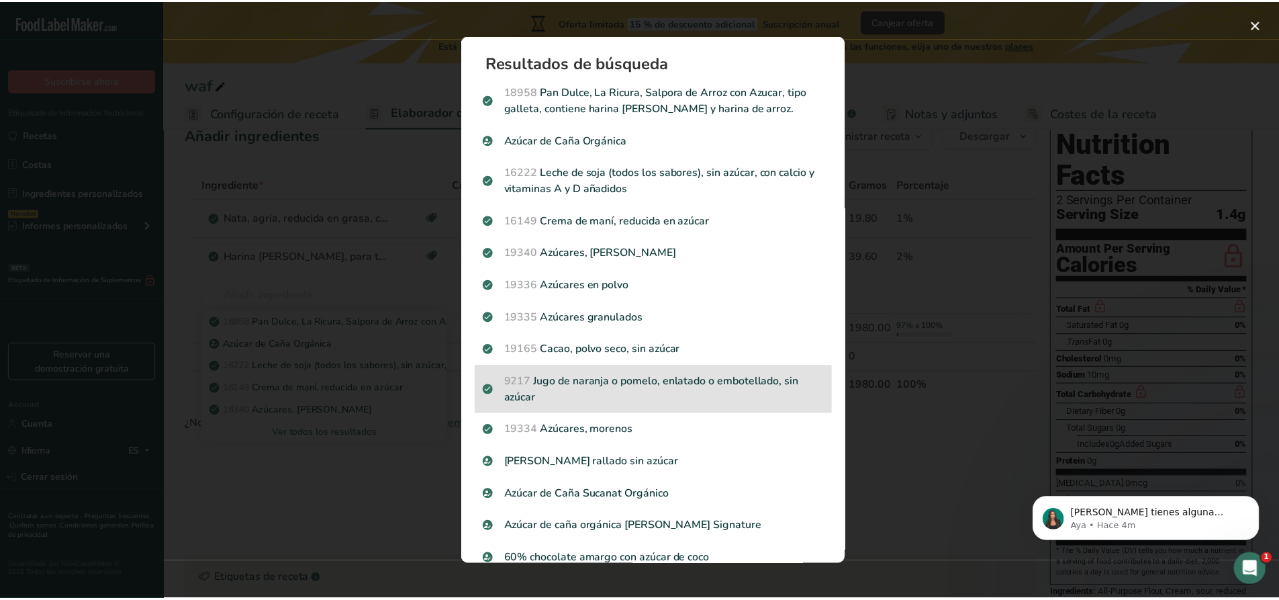
scroll to position [67, 0]
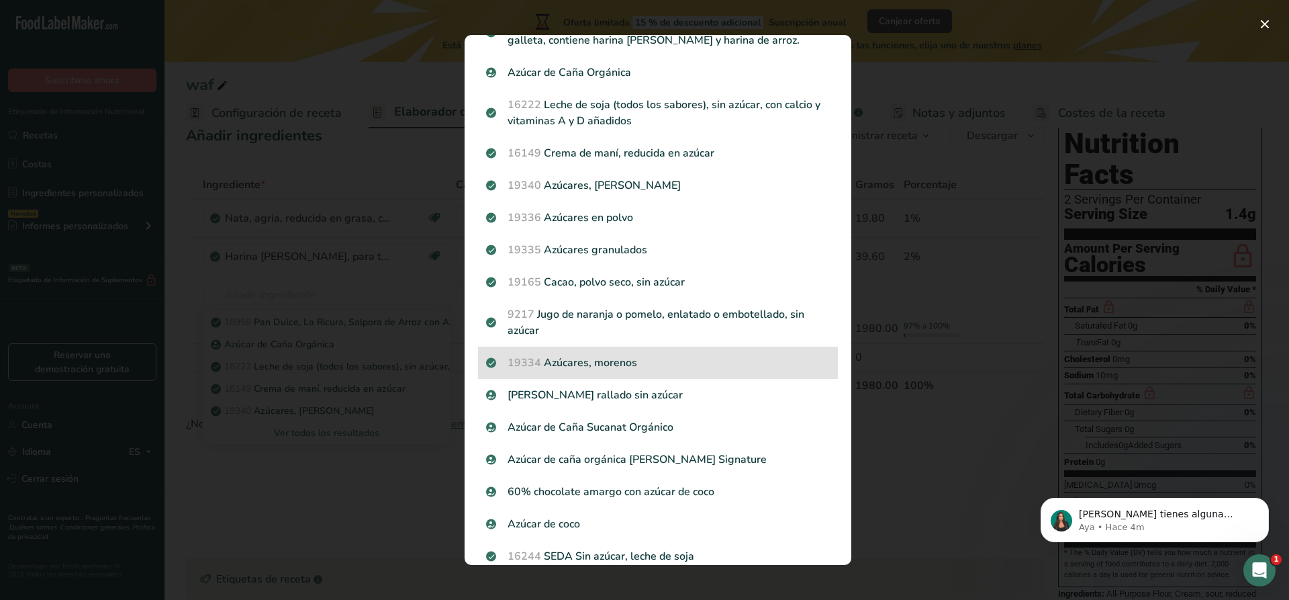
click at [633, 371] on div "19334 Azúcares, morenos" at bounding box center [658, 363] width 360 height 32
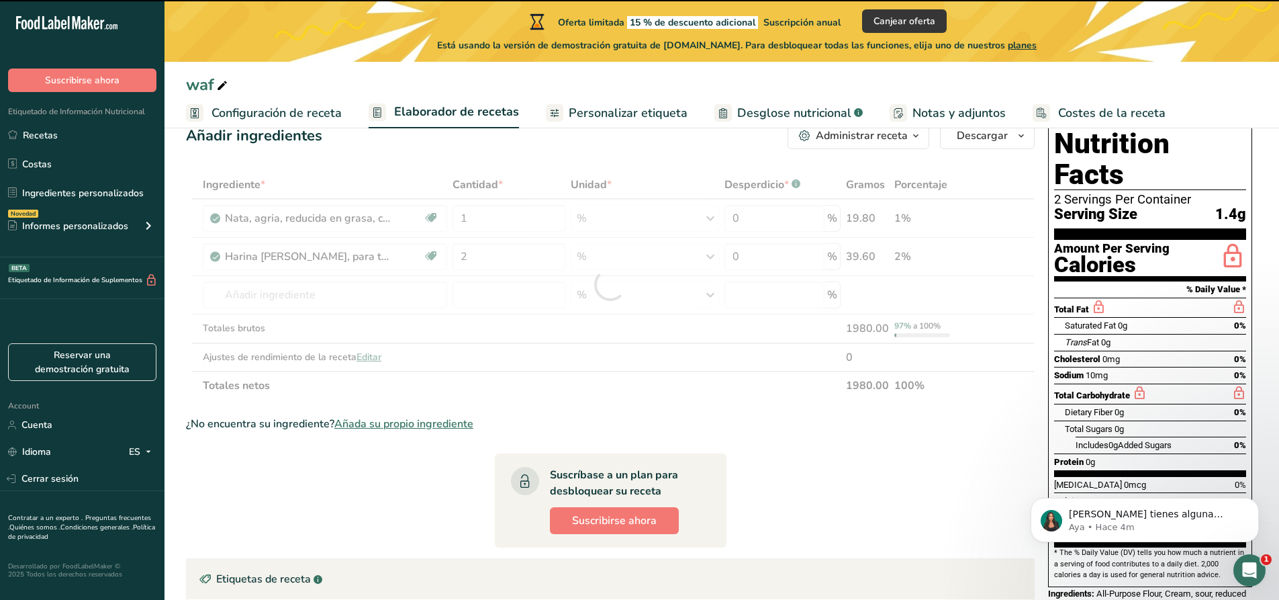
type input "0"
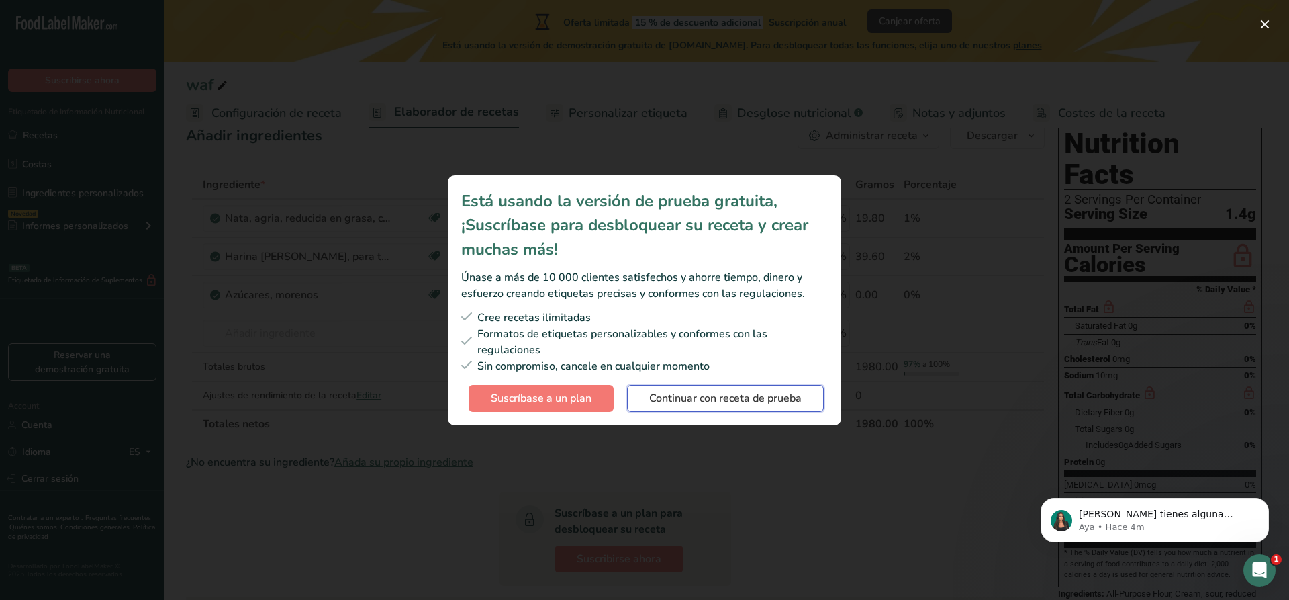
click at [715, 401] on span "Continuar con receta de prueba" at bounding box center [725, 398] width 152 height 16
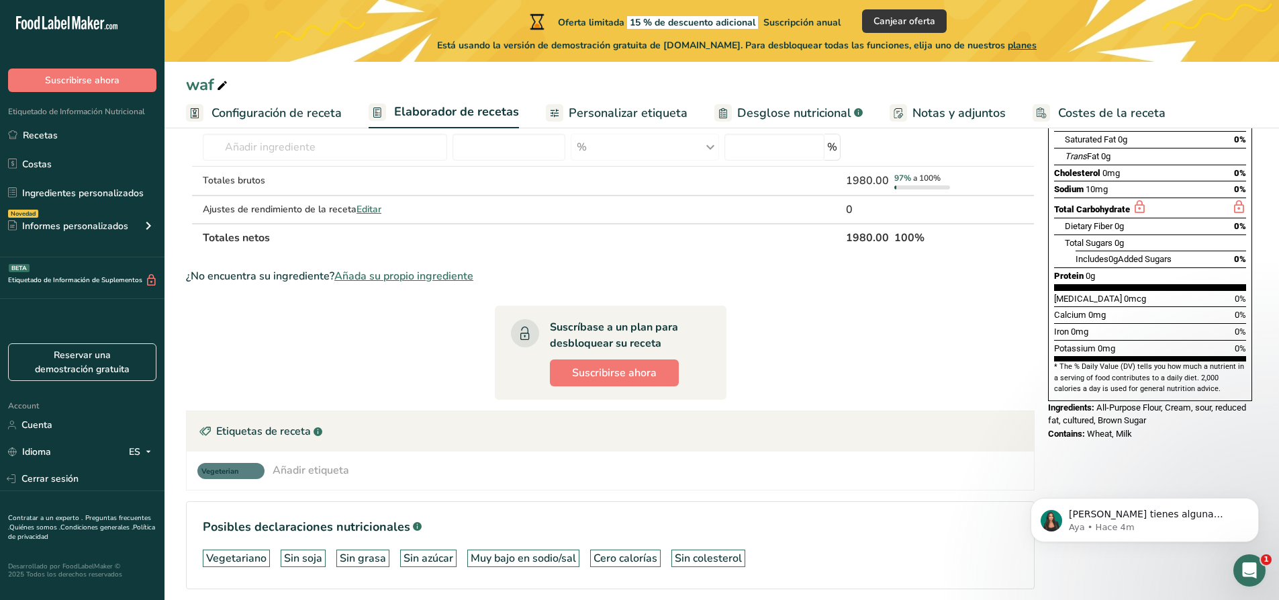
scroll to position [0, 0]
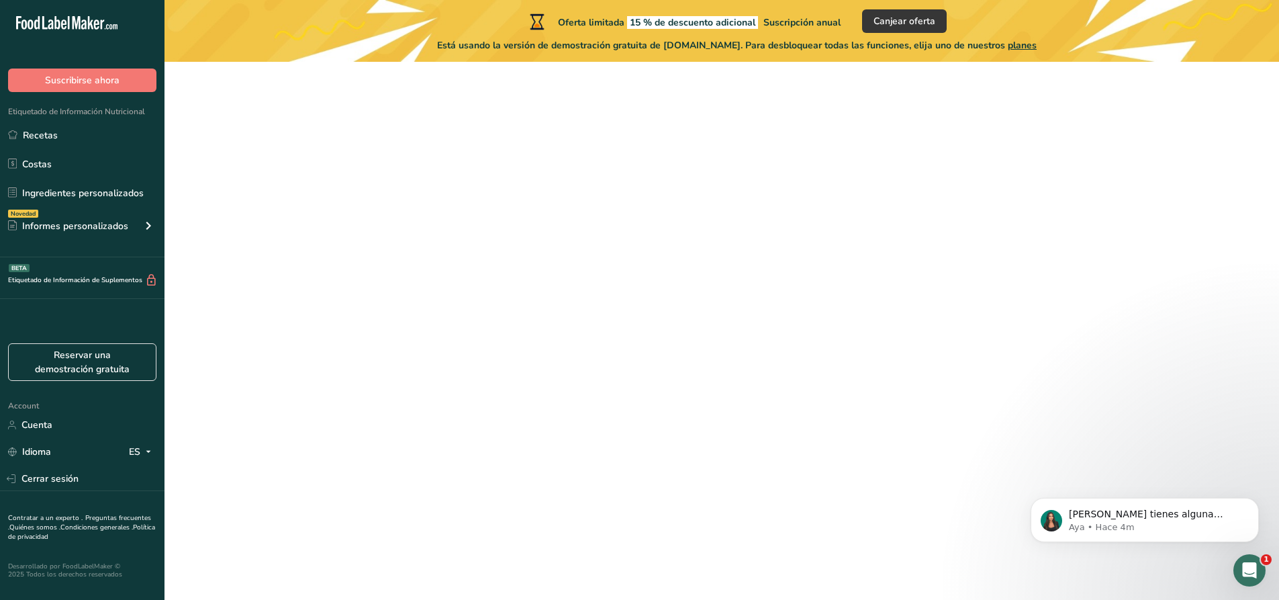
scroll to position [38, 0]
